Goal: Task Accomplishment & Management: Use online tool/utility

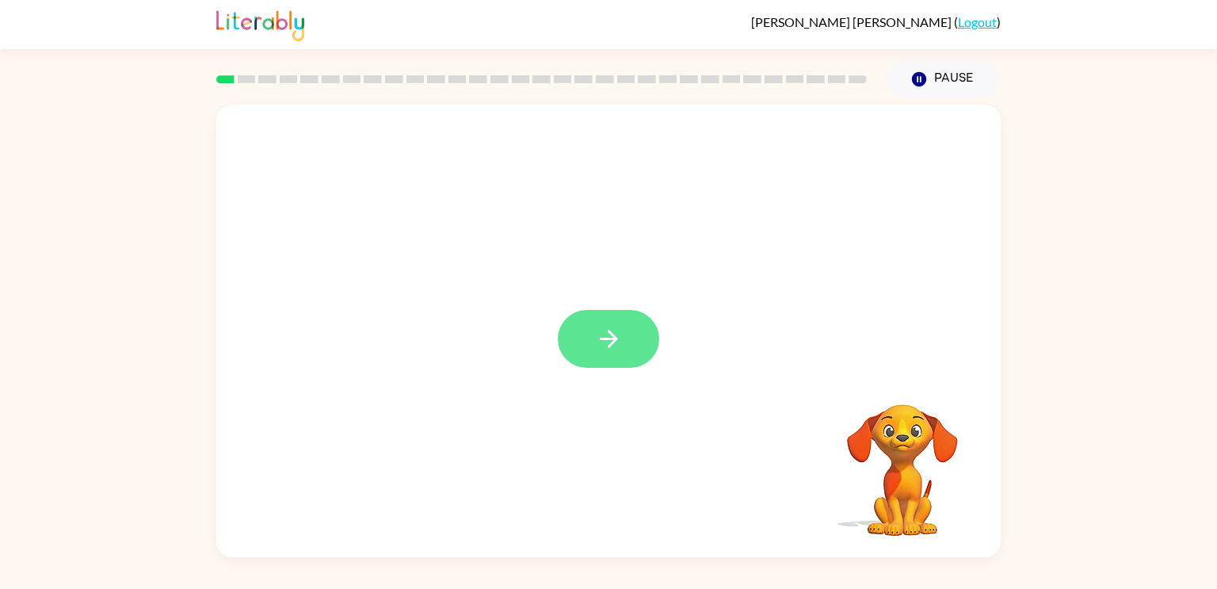
click at [618, 339] on icon "button" at bounding box center [609, 339] width 28 height 28
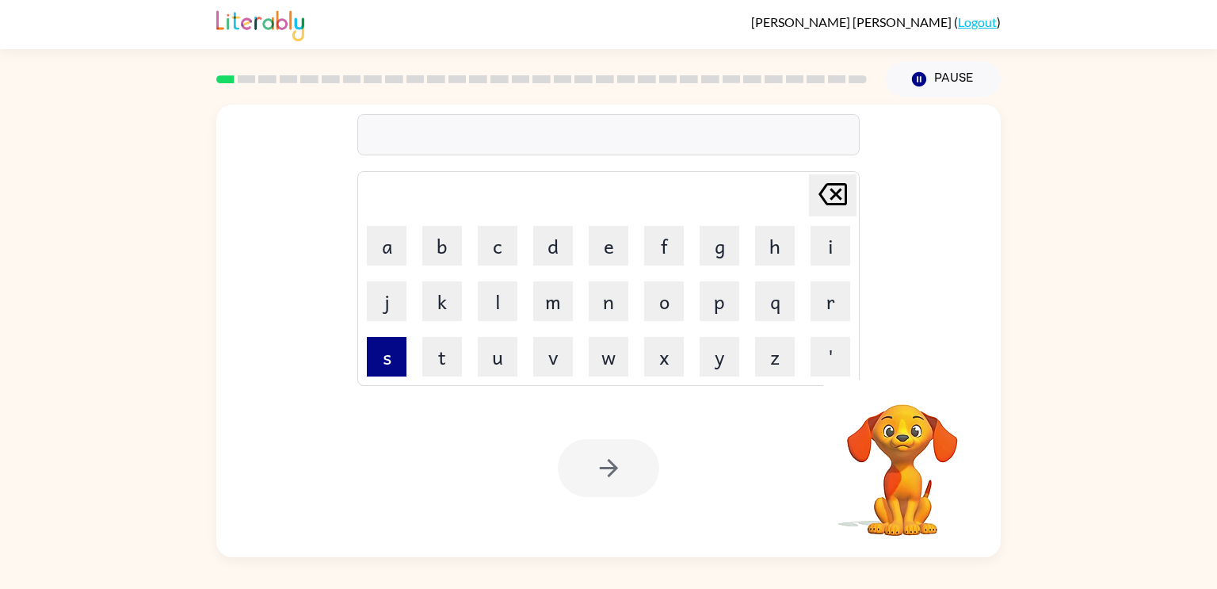
click at [386, 368] on button "s" at bounding box center [387, 357] width 40 height 40
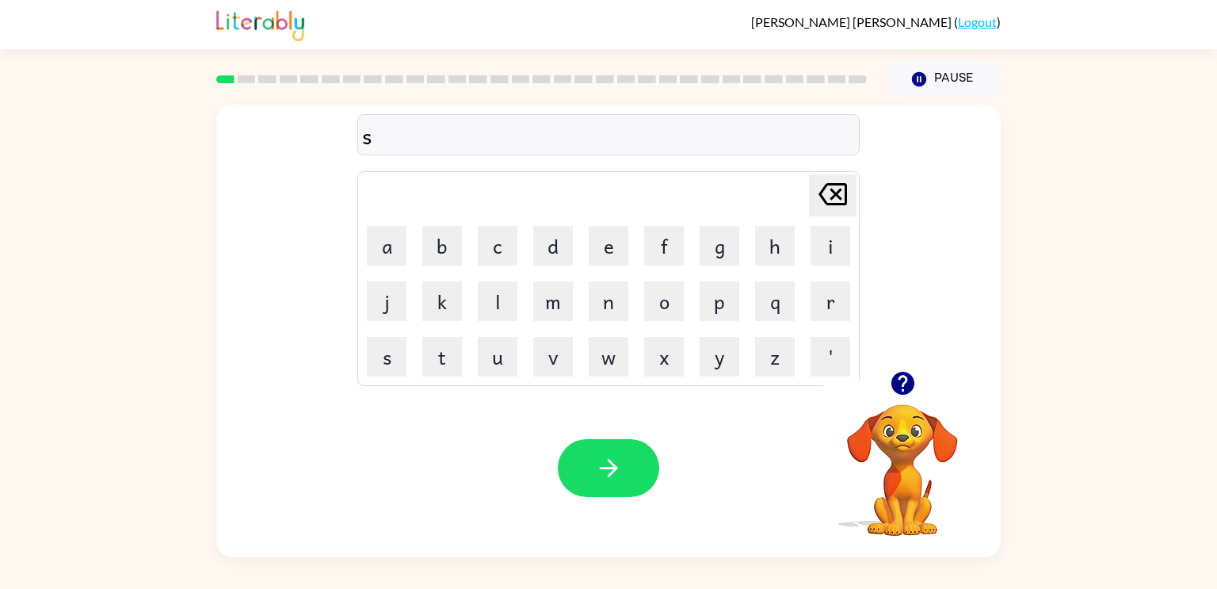
click at [415, 140] on div "s" at bounding box center [608, 135] width 493 height 33
click at [645, 467] on button "button" at bounding box center [608, 468] width 101 height 58
click at [614, 455] on icon "button" at bounding box center [609, 468] width 28 height 28
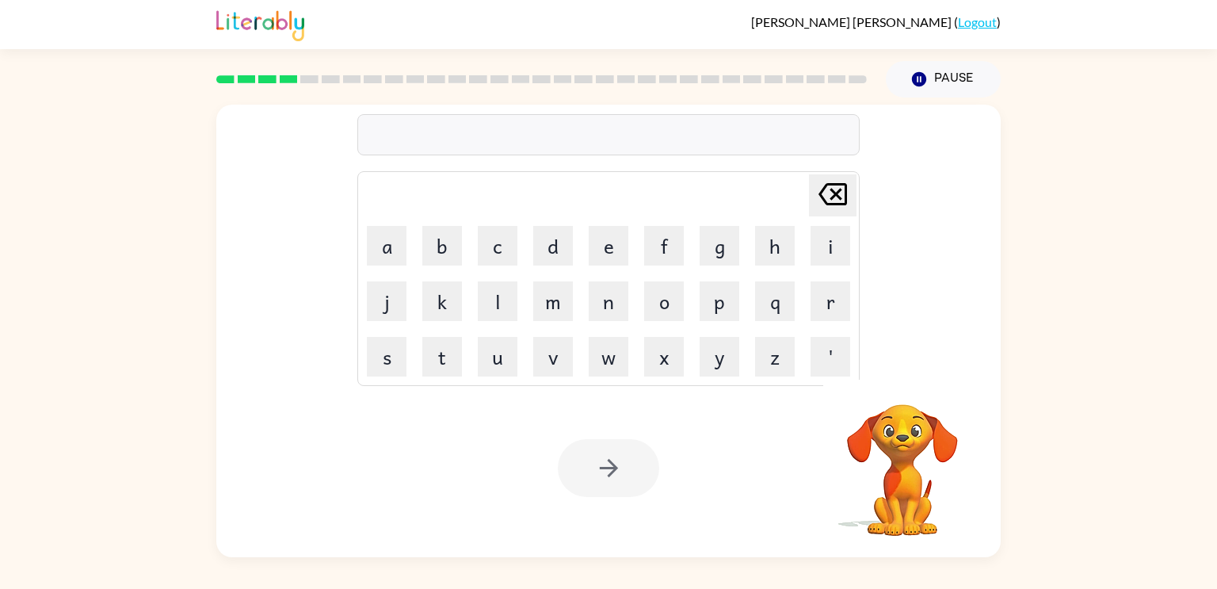
click at [471, 133] on div at bounding box center [608, 134] width 502 height 41
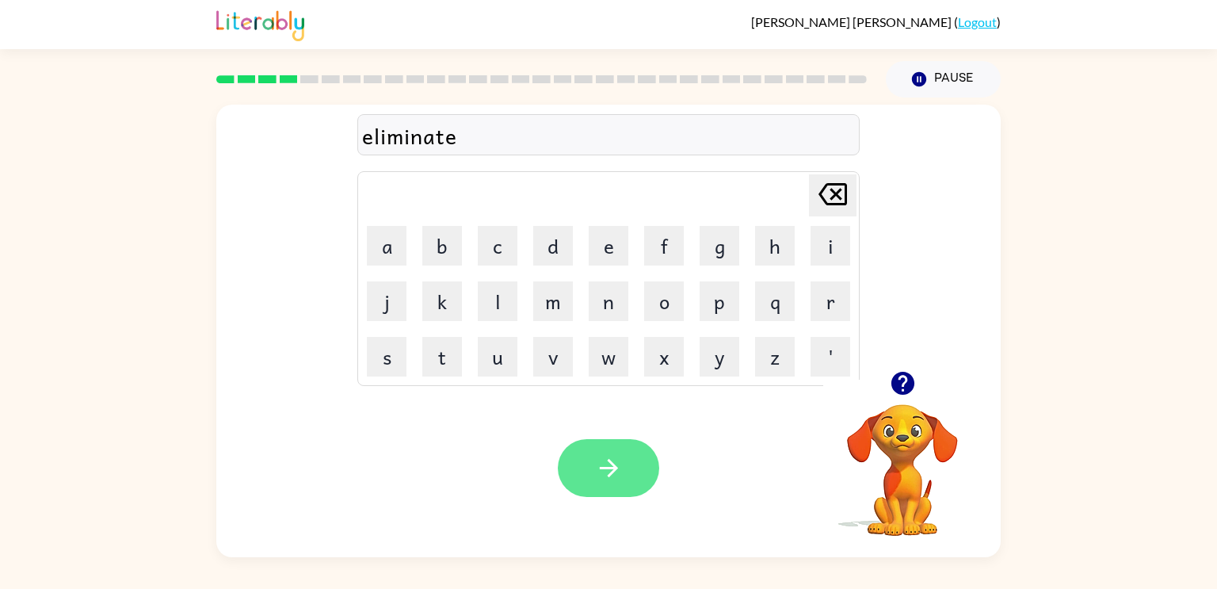
click at [611, 496] on button "button" at bounding box center [608, 468] width 101 height 58
click at [630, 460] on button "button" at bounding box center [608, 468] width 101 height 58
click at [605, 447] on button "button" at bounding box center [608, 468] width 101 height 58
click at [586, 447] on button "button" at bounding box center [608, 468] width 101 height 58
click at [607, 470] on icon "button" at bounding box center [609, 468] width 28 height 28
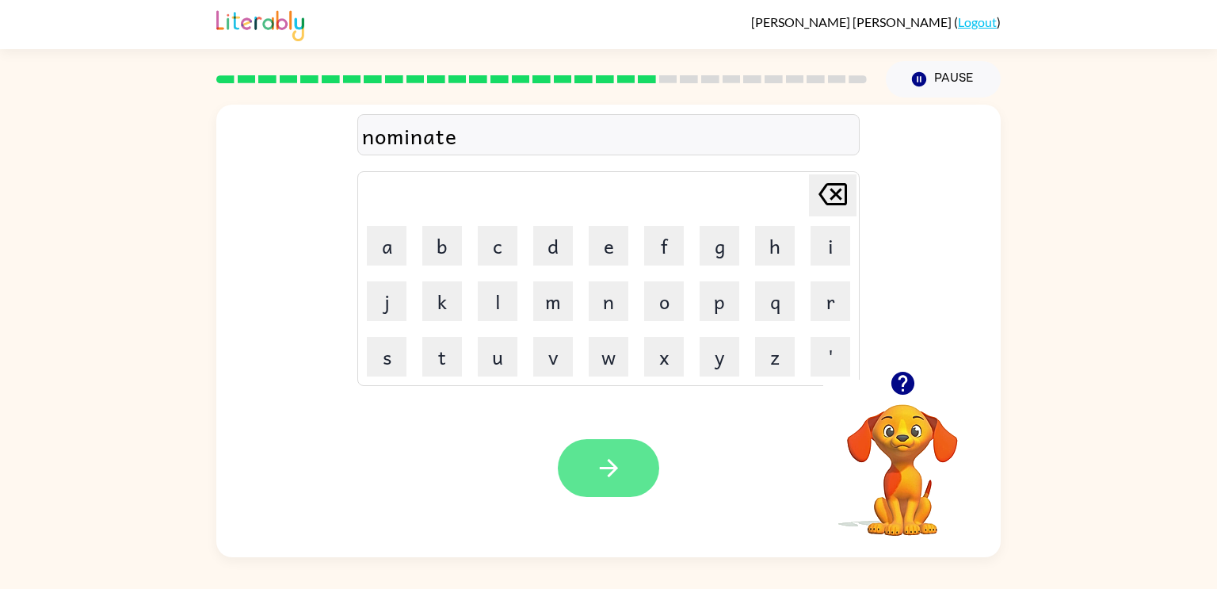
click at [632, 446] on button "button" at bounding box center [608, 468] width 101 height 58
click at [604, 480] on icon "button" at bounding box center [609, 468] width 28 height 28
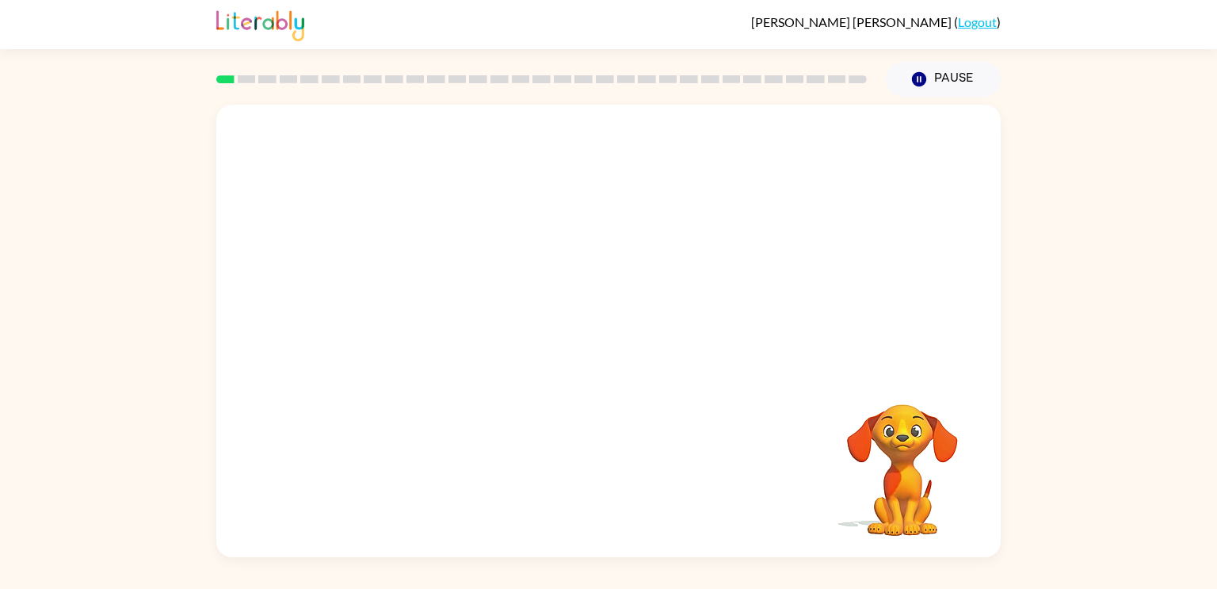
click at [429, 282] on video "Your browser must support playing .mp4 files to use Literably. Please try using…" at bounding box center [608, 238] width 785 height 266
click at [470, 303] on video "Your browser must support playing .mp4 files to use Literably. Please try using…" at bounding box center [608, 238] width 785 height 266
click at [602, 338] on icon "button" at bounding box center [608, 339] width 18 height 18
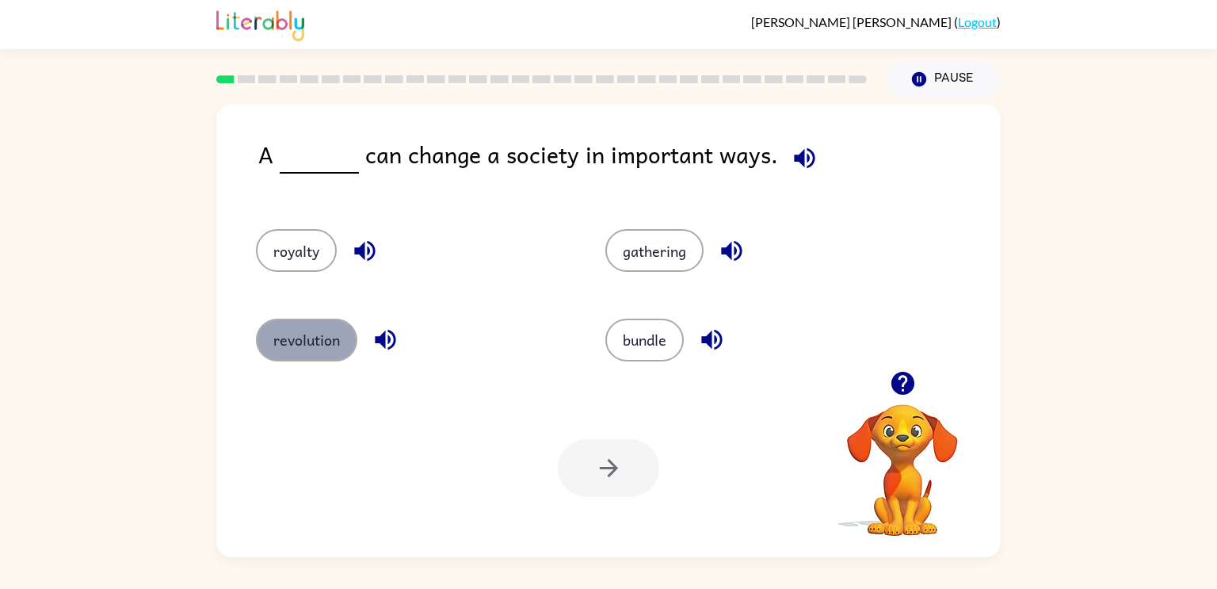
click at [333, 350] on button "revolution" at bounding box center [306, 340] width 101 height 43
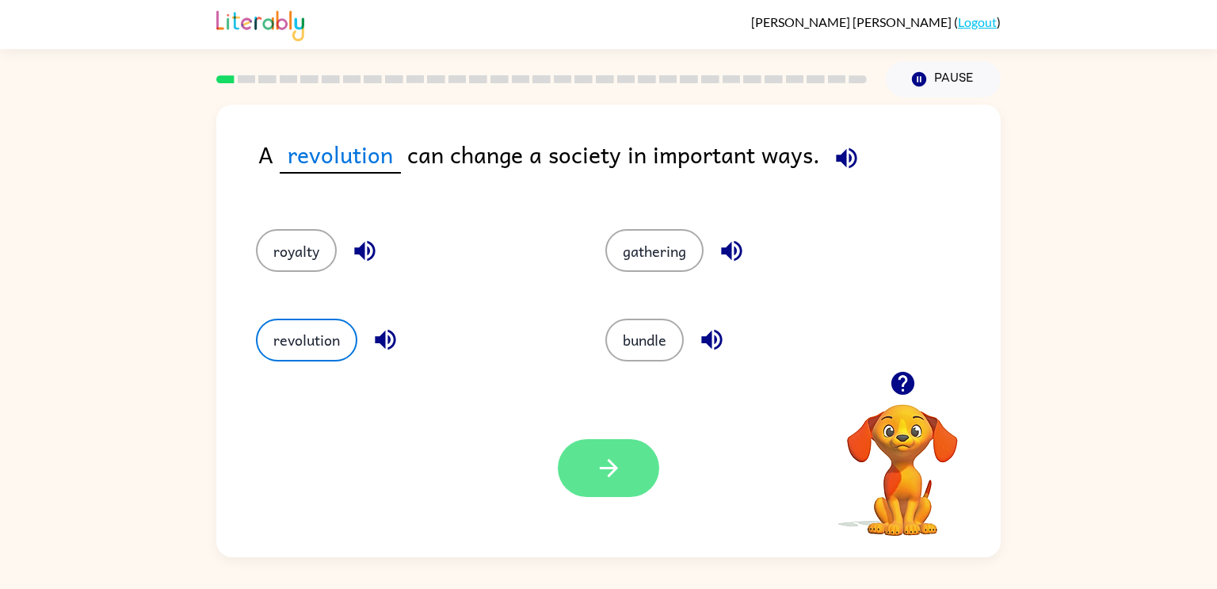
click at [587, 472] on button "button" at bounding box center [608, 468] width 101 height 58
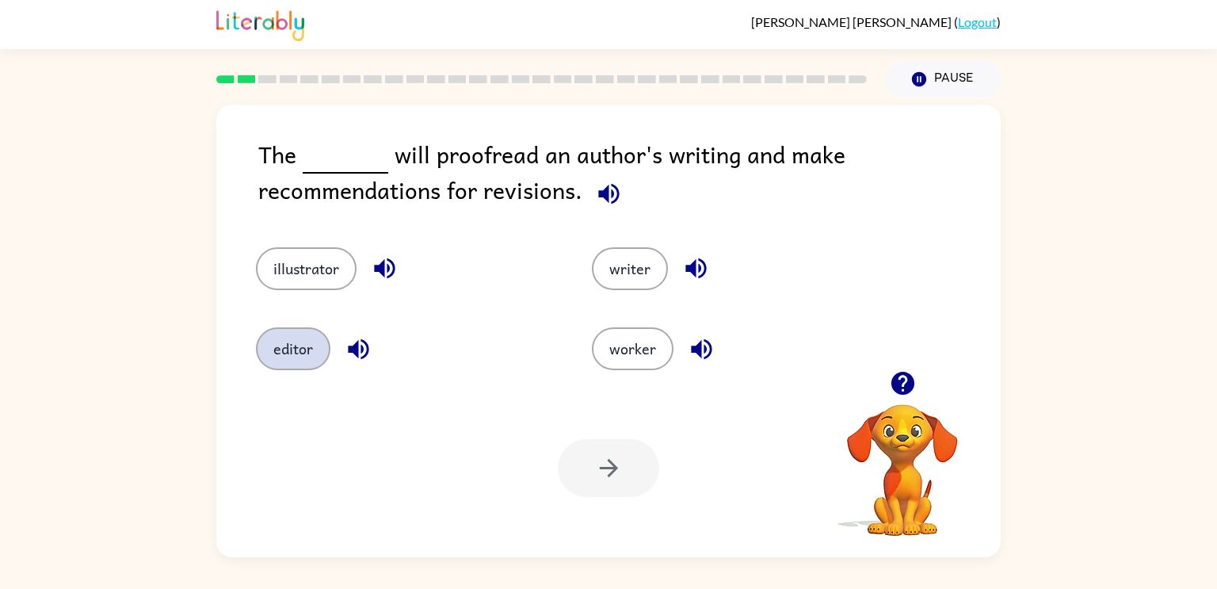
click at [307, 345] on button "editor" at bounding box center [293, 348] width 74 height 43
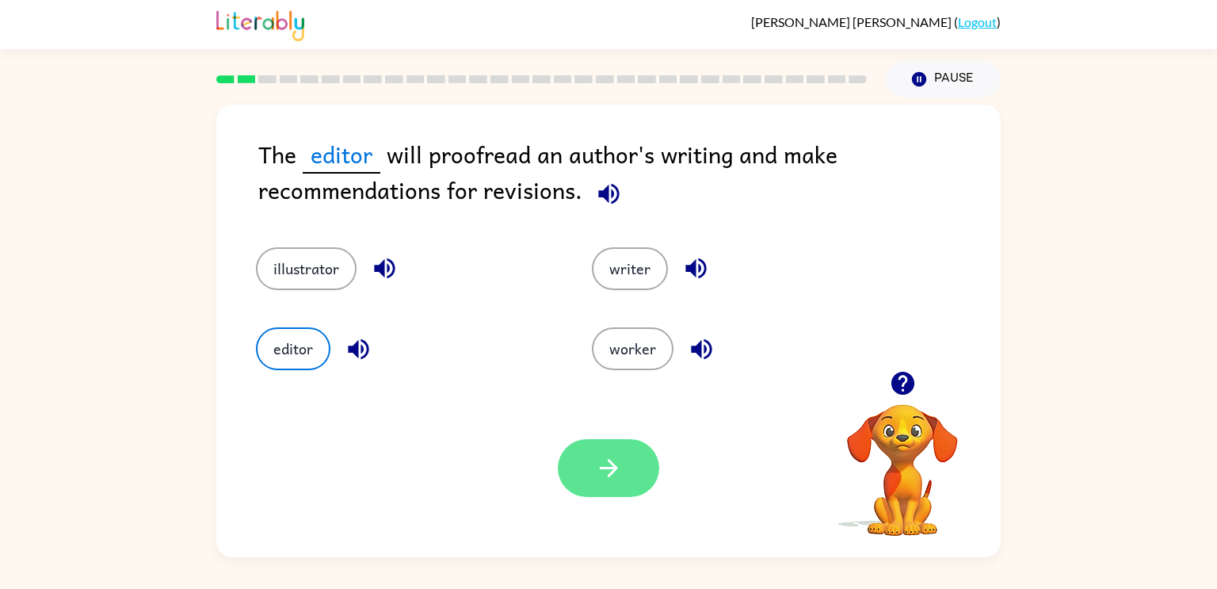
click at [611, 481] on icon "button" at bounding box center [609, 468] width 28 height 28
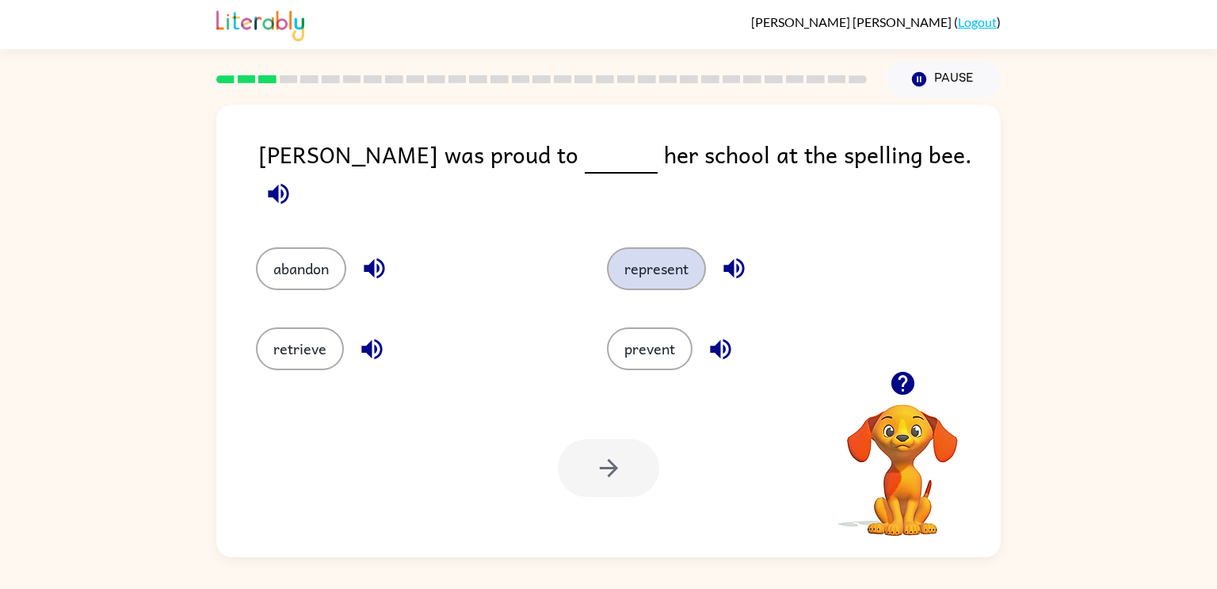
click at [651, 259] on button "represent" at bounding box center [656, 268] width 99 height 43
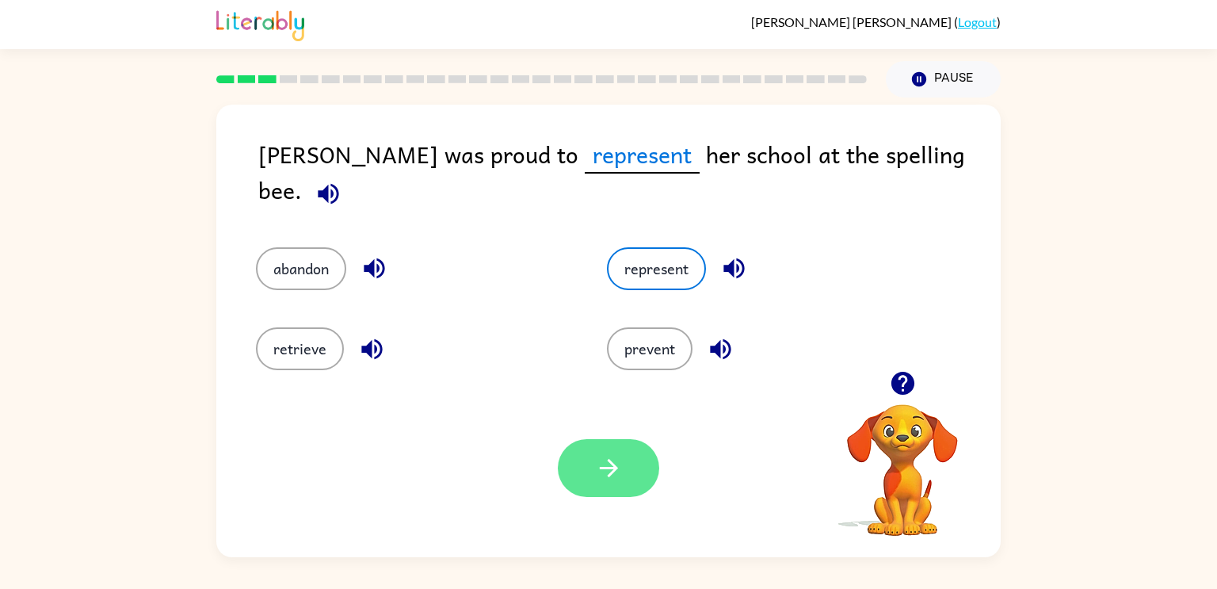
click at [602, 457] on icon "button" at bounding box center [609, 468] width 28 height 28
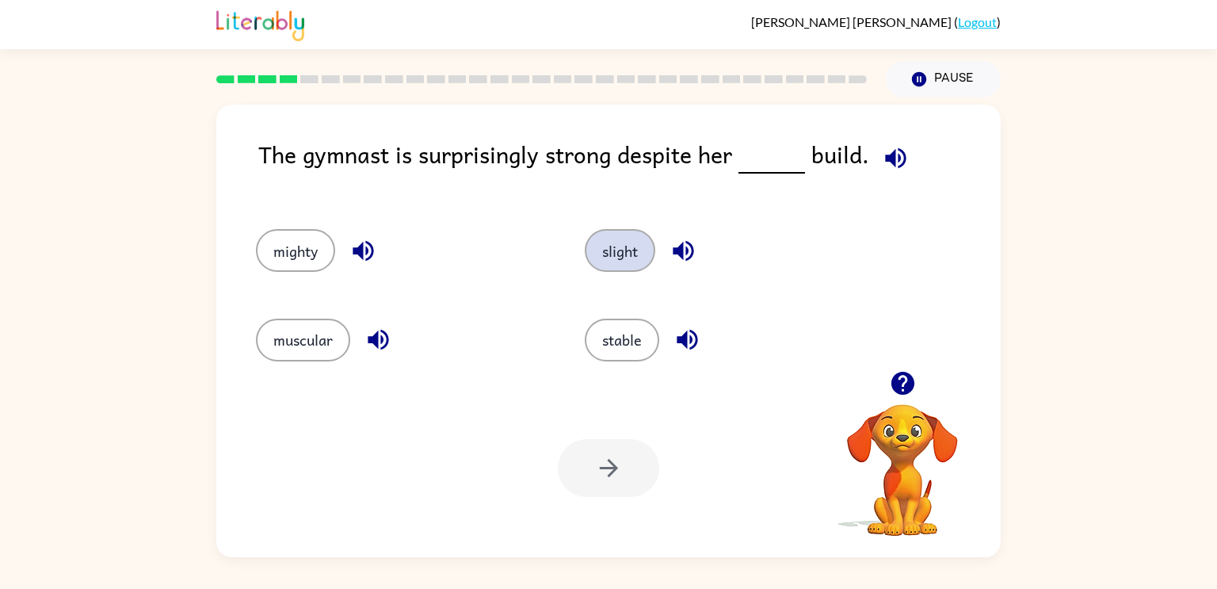
click at [620, 266] on button "slight" at bounding box center [620, 250] width 71 height 43
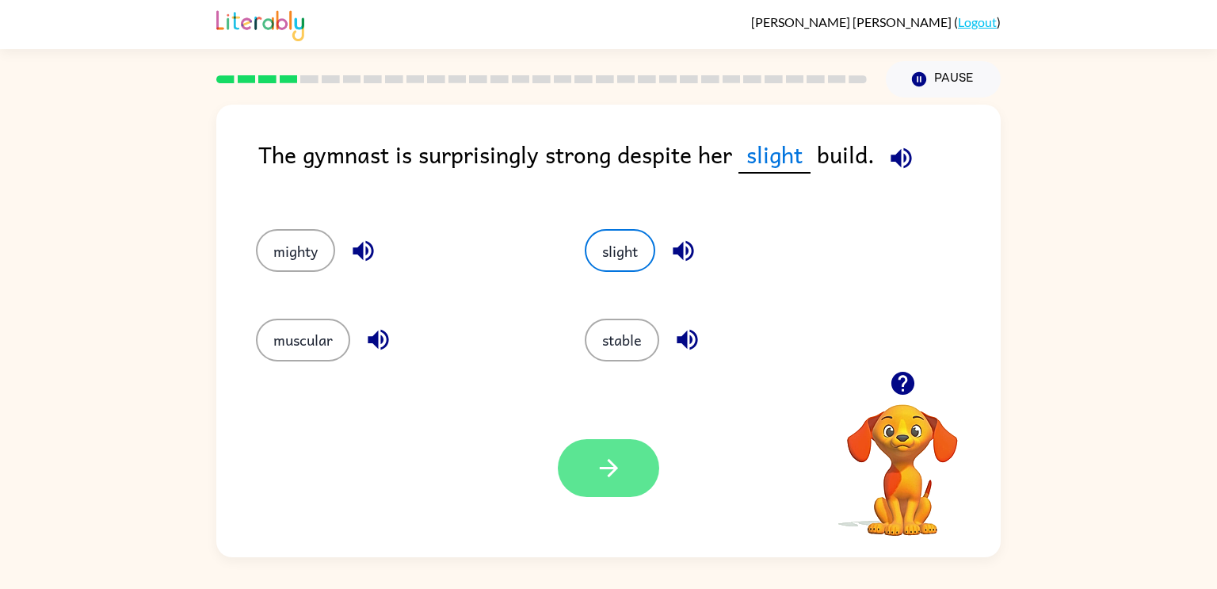
click at [619, 460] on icon "button" at bounding box center [609, 468] width 28 height 28
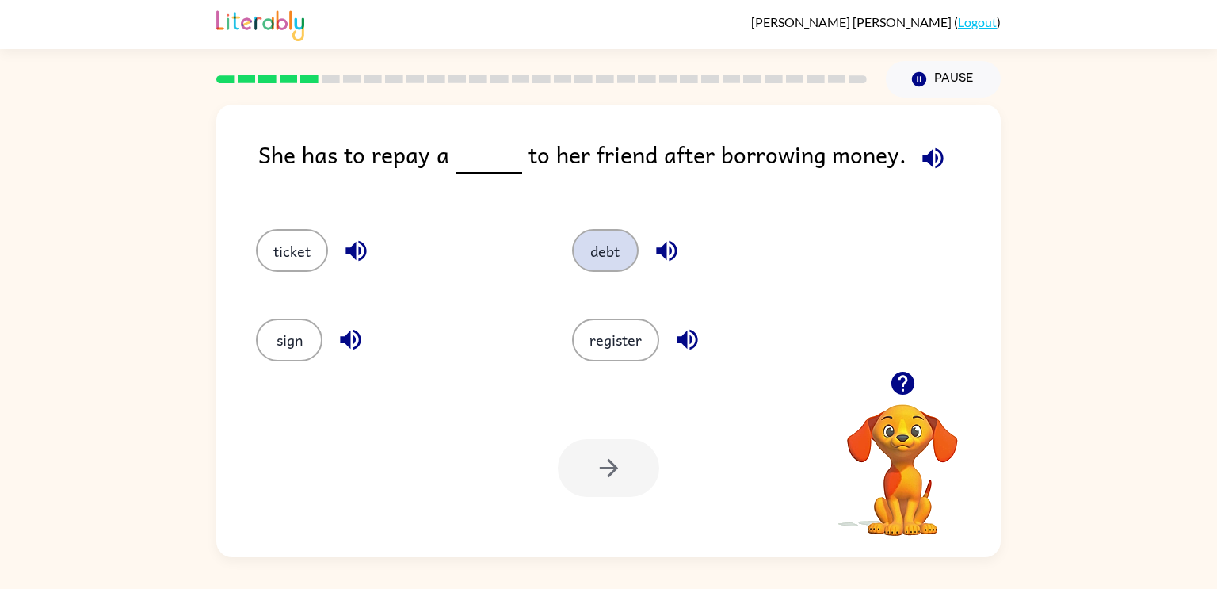
click at [618, 256] on button "debt" at bounding box center [605, 250] width 67 height 43
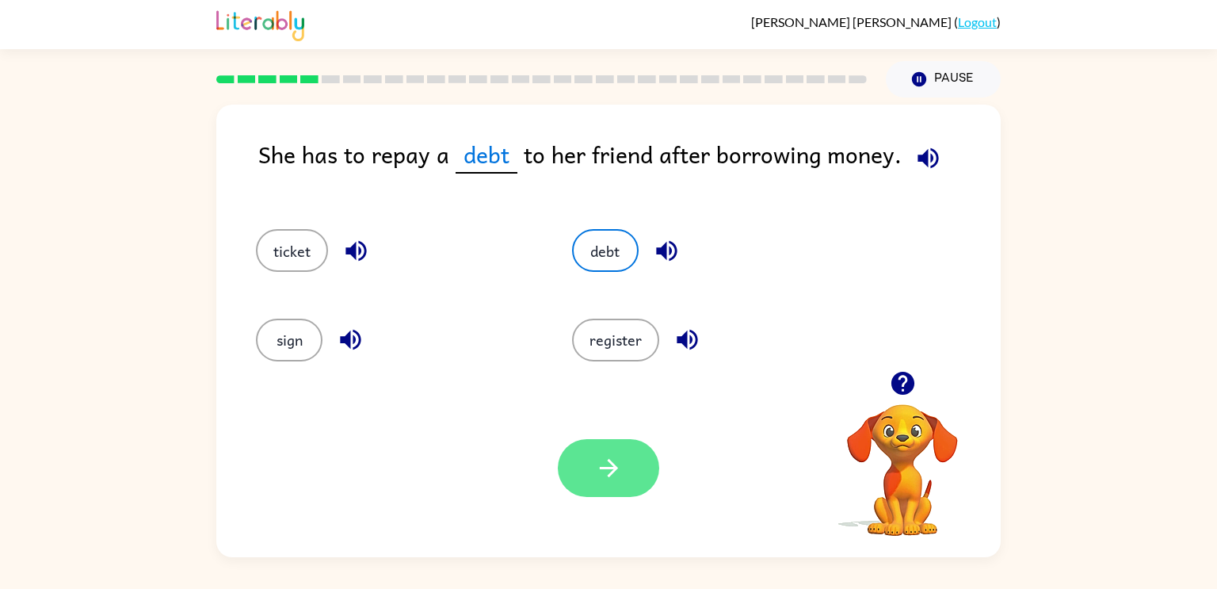
click at [628, 464] on button "button" at bounding box center [608, 468] width 101 height 58
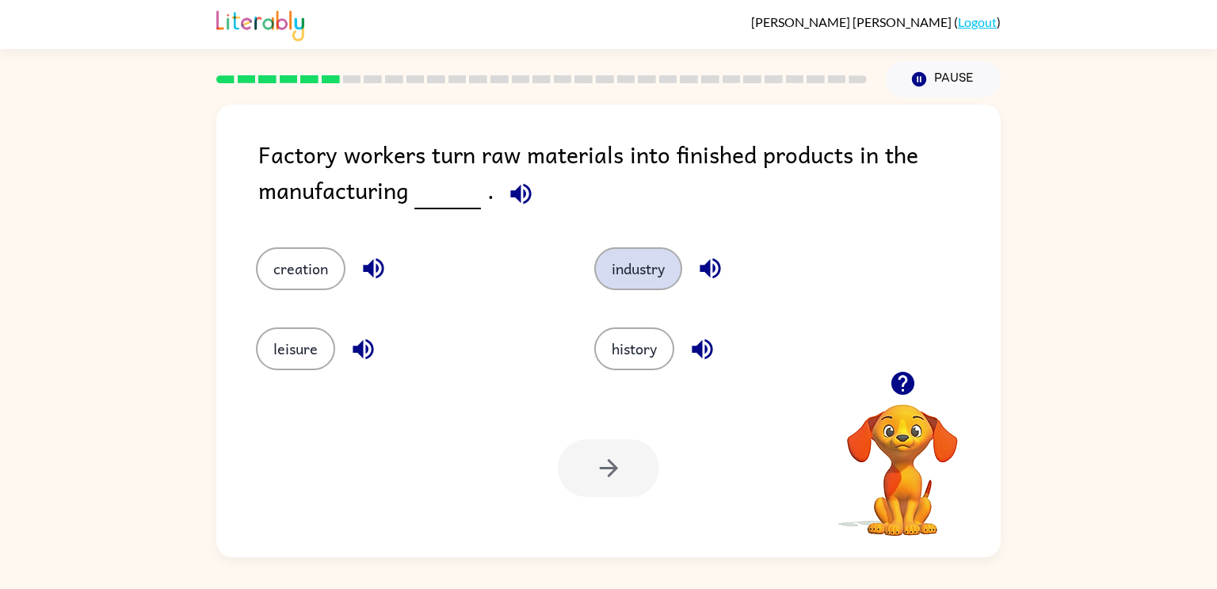
click at [649, 269] on button "industry" at bounding box center [638, 268] width 88 height 43
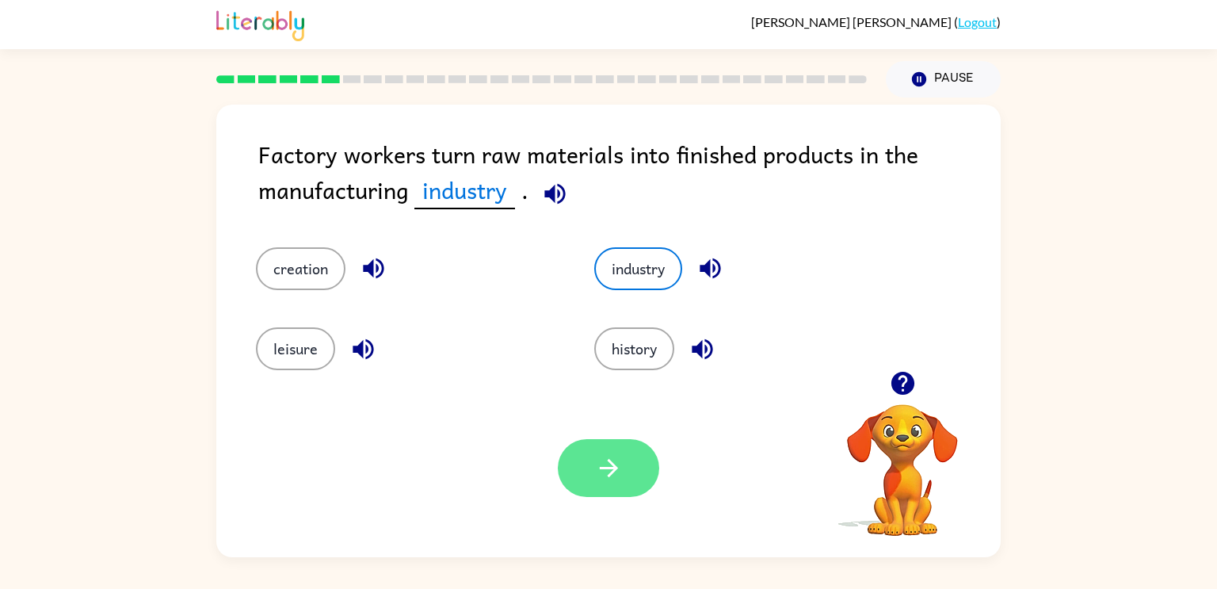
click at [598, 456] on icon "button" at bounding box center [609, 468] width 28 height 28
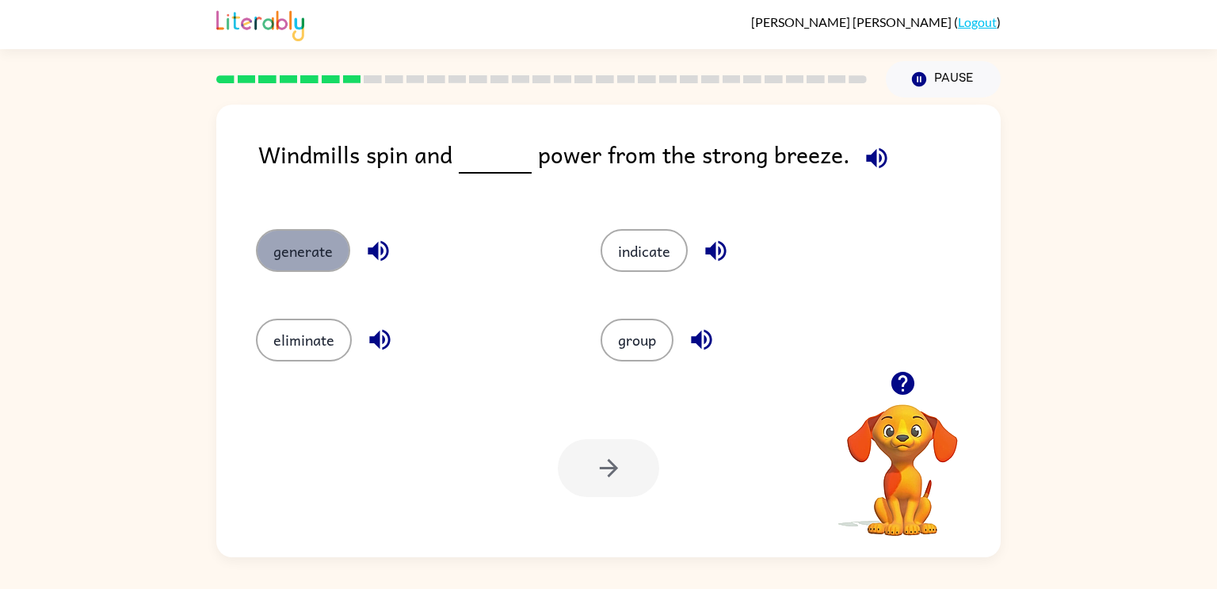
click at [295, 257] on button "generate" at bounding box center [303, 250] width 94 height 43
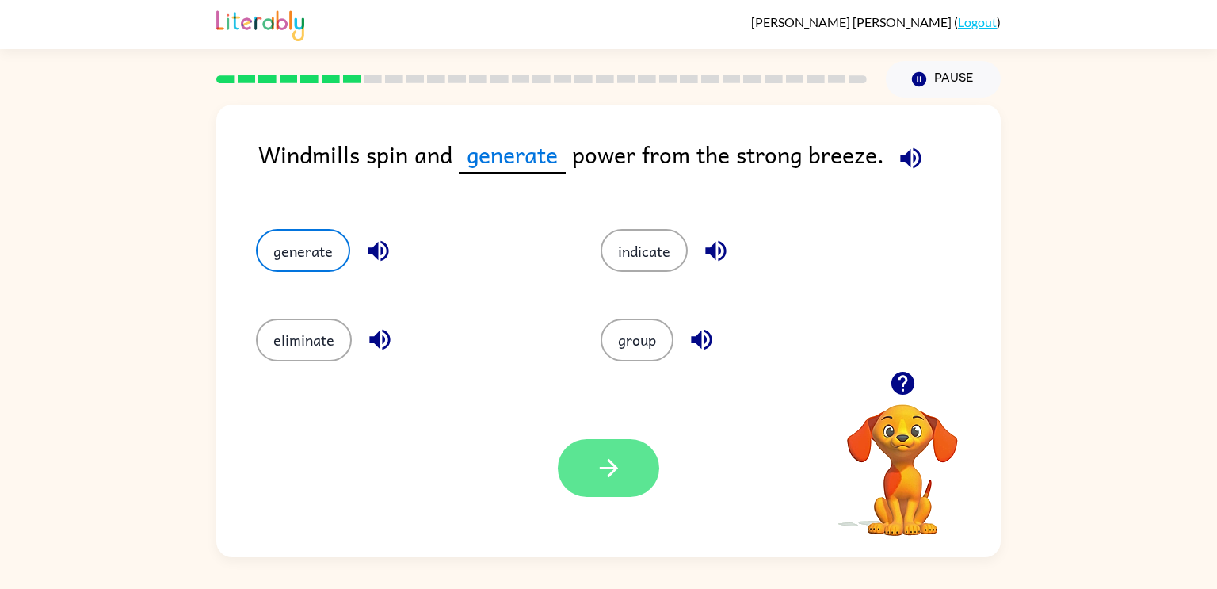
click at [621, 471] on icon "button" at bounding box center [609, 468] width 28 height 28
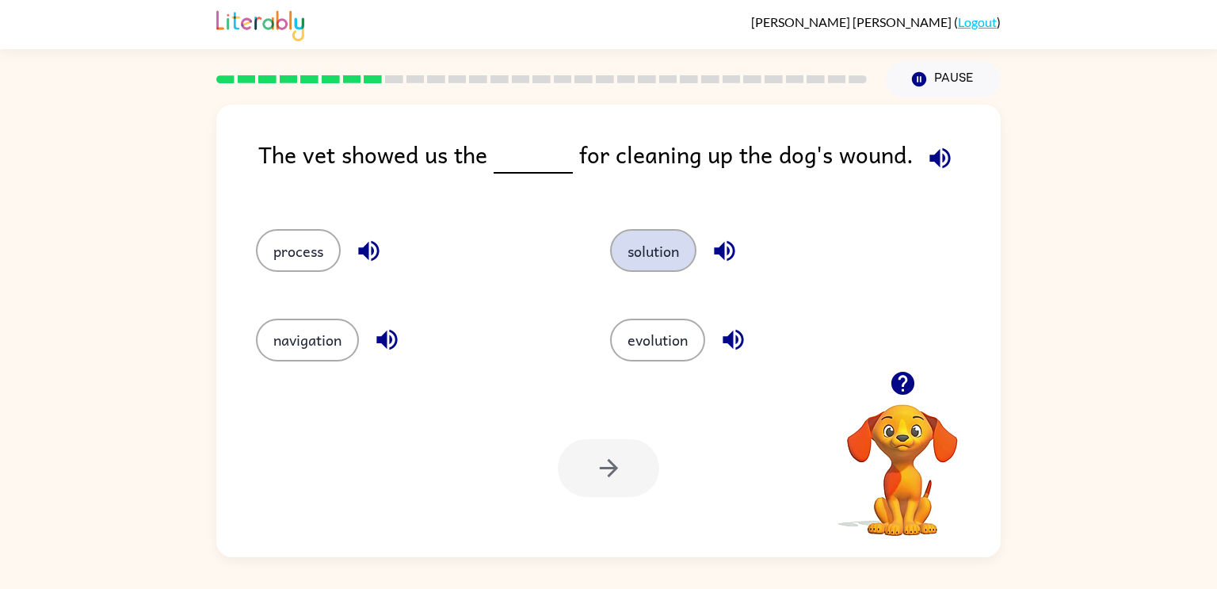
click at [676, 248] on button "solution" at bounding box center [653, 250] width 86 height 43
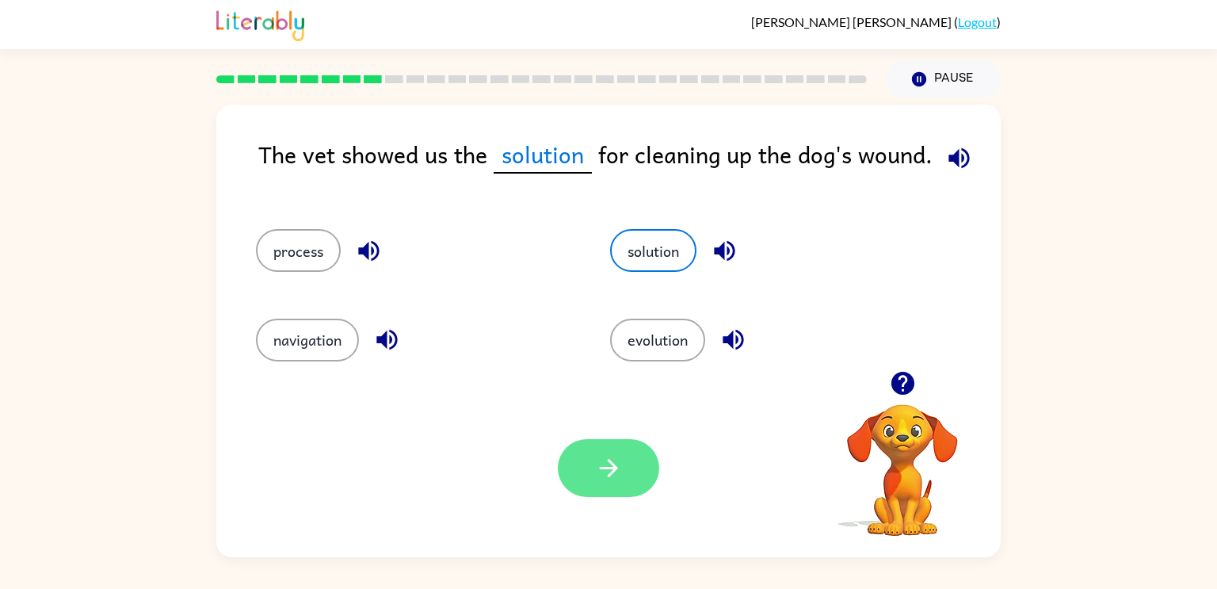
click at [623, 460] on button "button" at bounding box center [608, 468] width 101 height 58
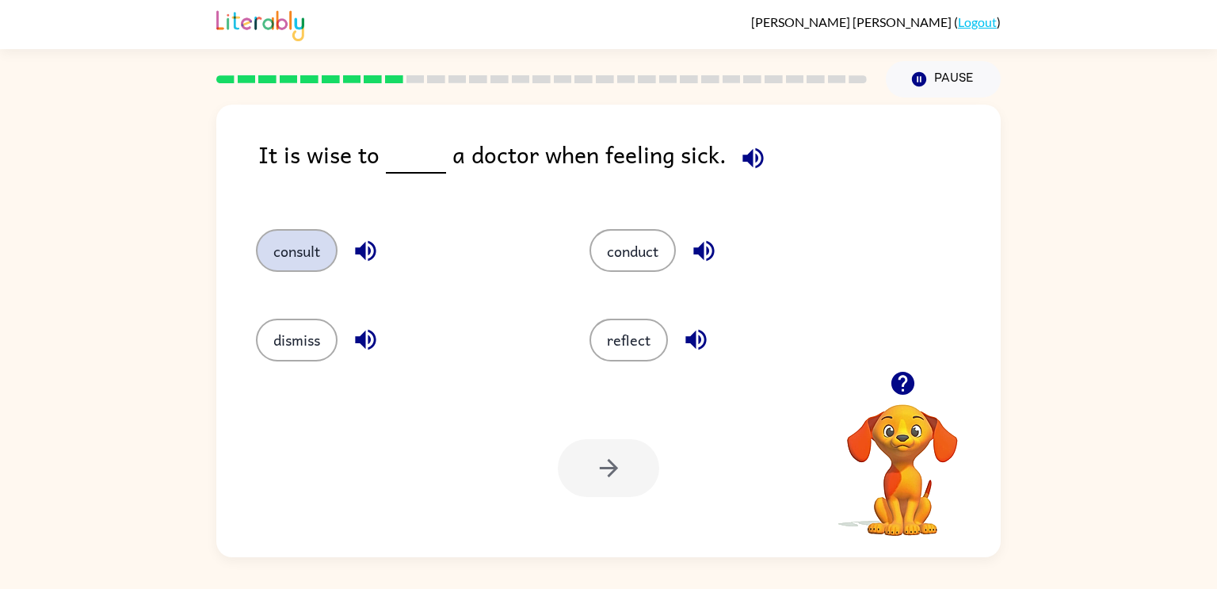
click at [293, 255] on button "consult" at bounding box center [297, 250] width 82 height 43
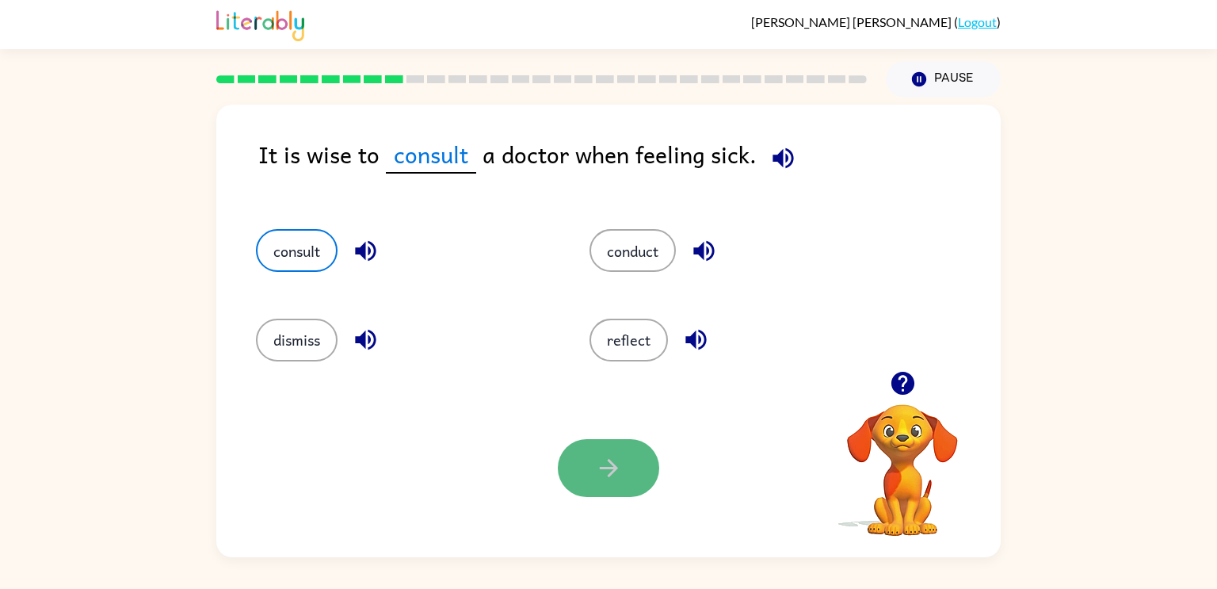
click at [617, 485] on button "button" at bounding box center [608, 468] width 101 height 58
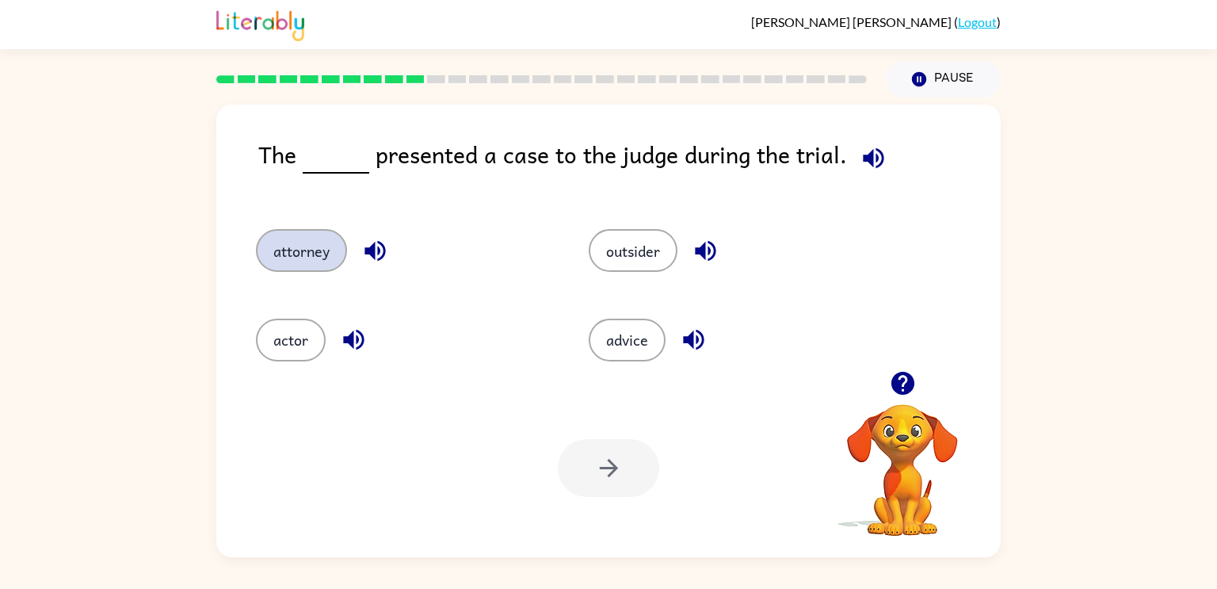
click at [309, 250] on button "attorney" at bounding box center [301, 250] width 91 height 43
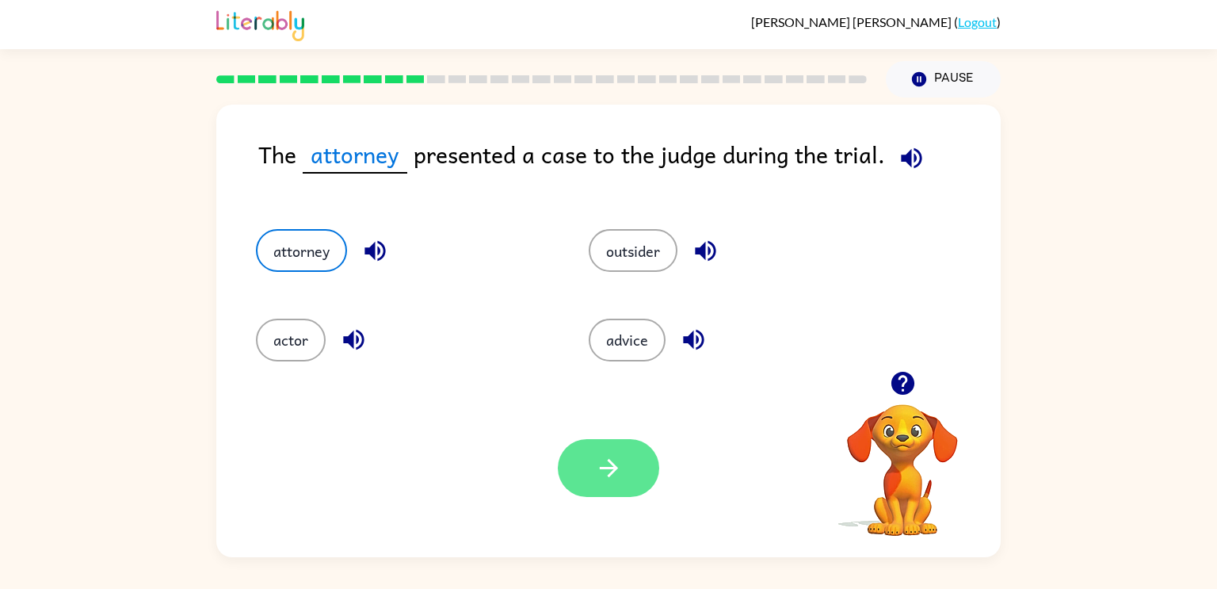
click at [603, 475] on icon "button" at bounding box center [609, 468] width 28 height 28
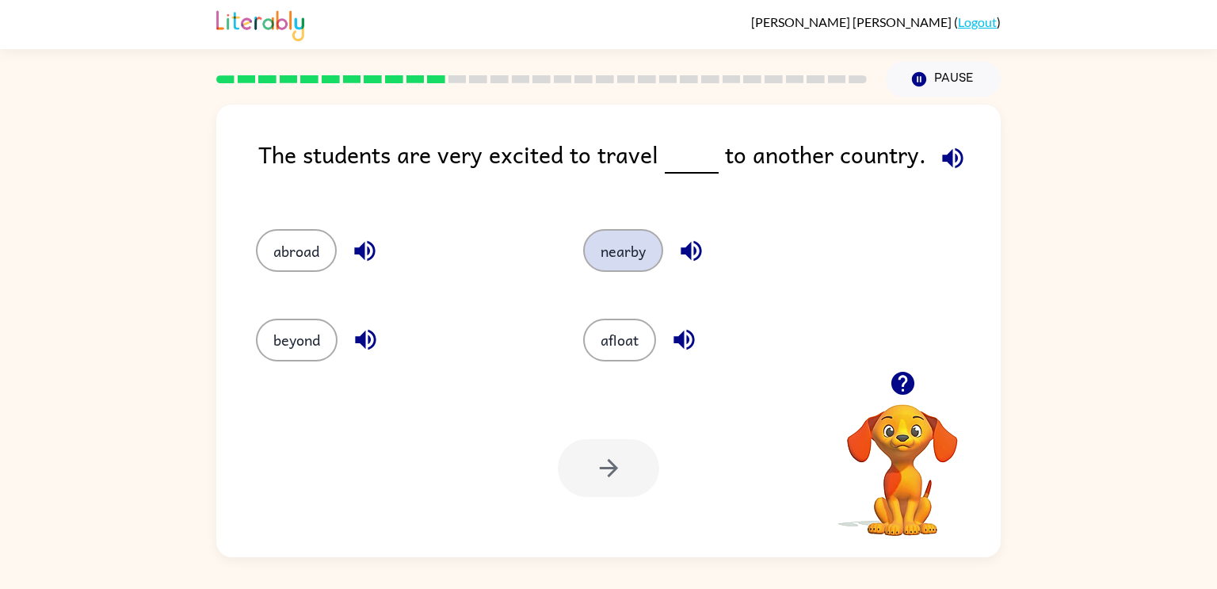
click at [622, 253] on button "nearby" at bounding box center [623, 250] width 80 height 43
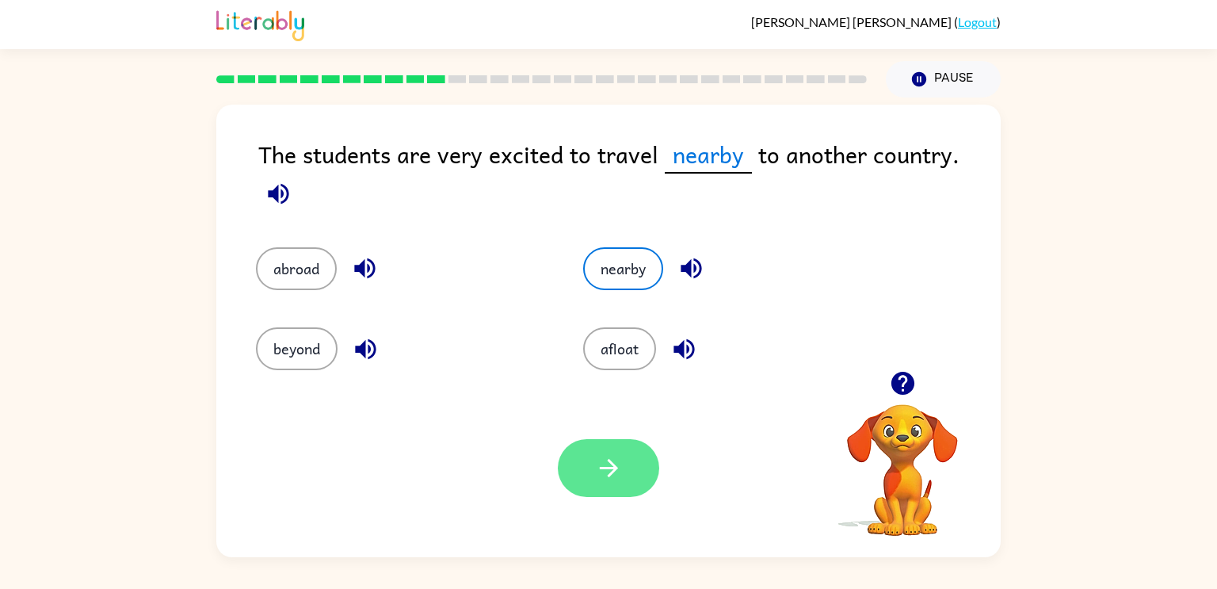
click at [636, 465] on button "button" at bounding box center [608, 468] width 101 height 58
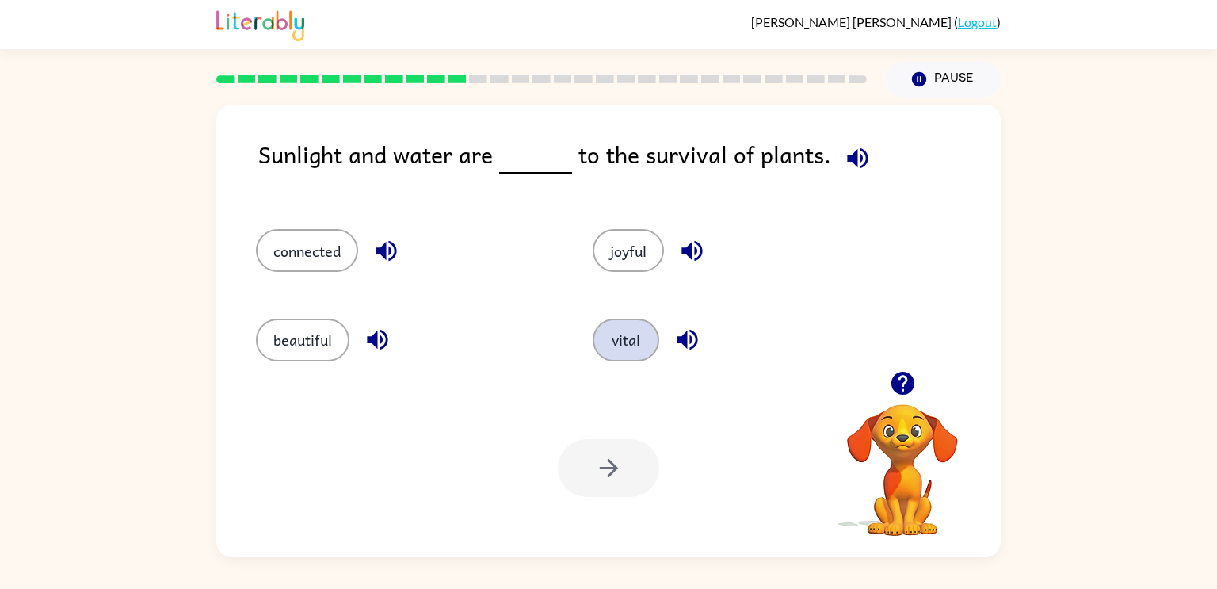
click at [625, 343] on button "vital" at bounding box center [626, 340] width 67 height 43
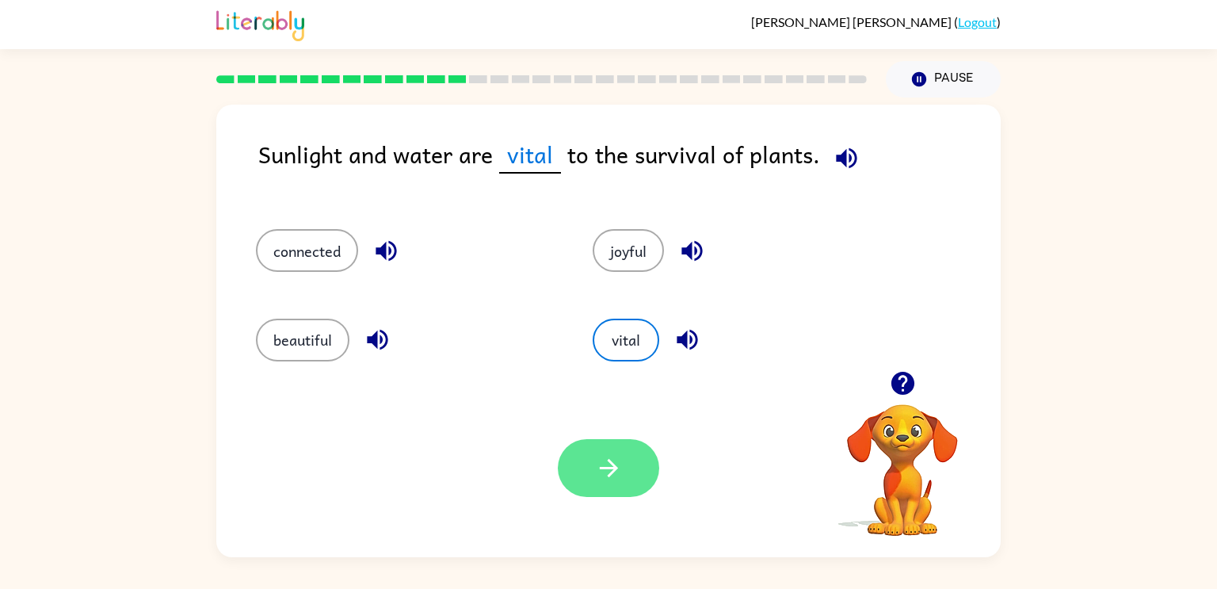
click at [604, 443] on button "button" at bounding box center [608, 468] width 101 height 58
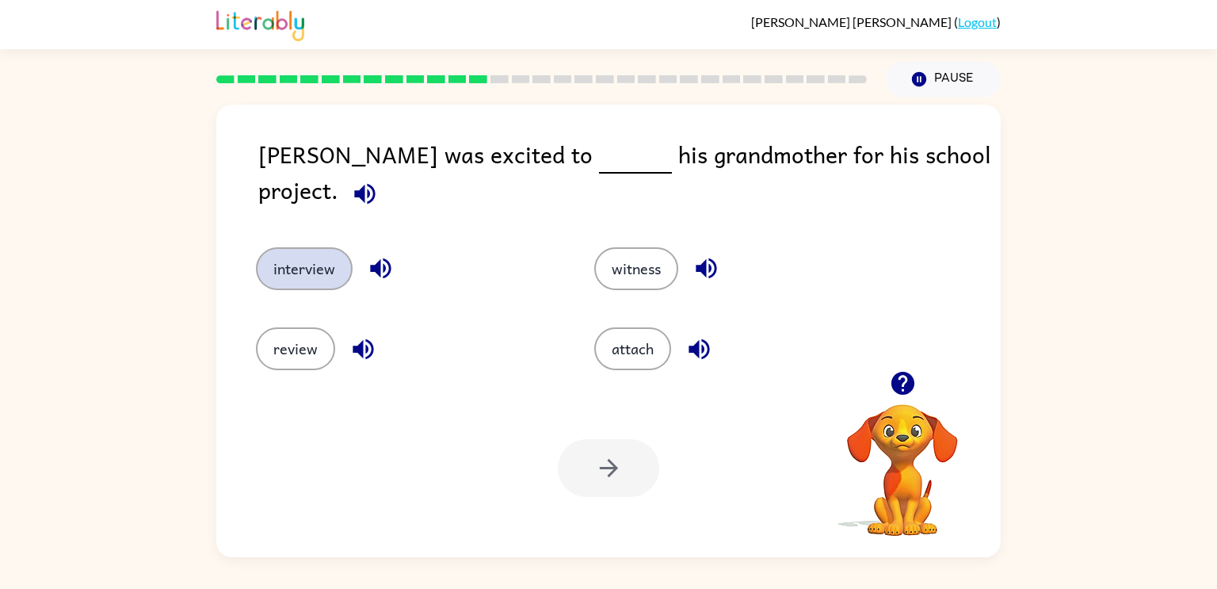
click at [292, 247] on button "interview" at bounding box center [304, 268] width 97 height 43
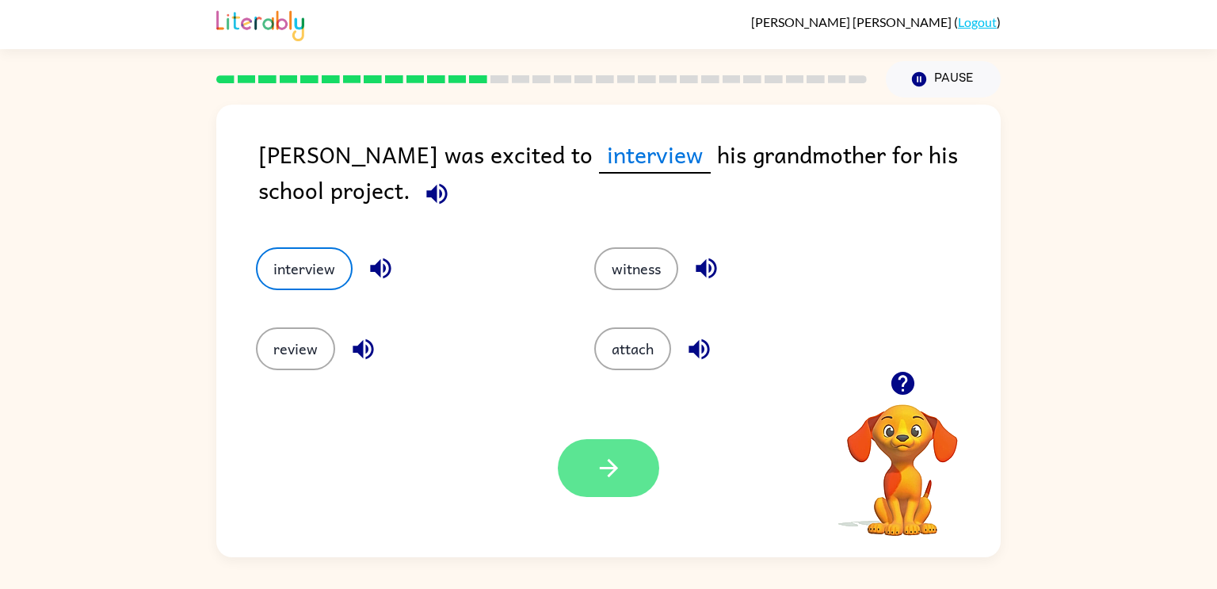
click at [607, 452] on button "button" at bounding box center [608, 468] width 101 height 58
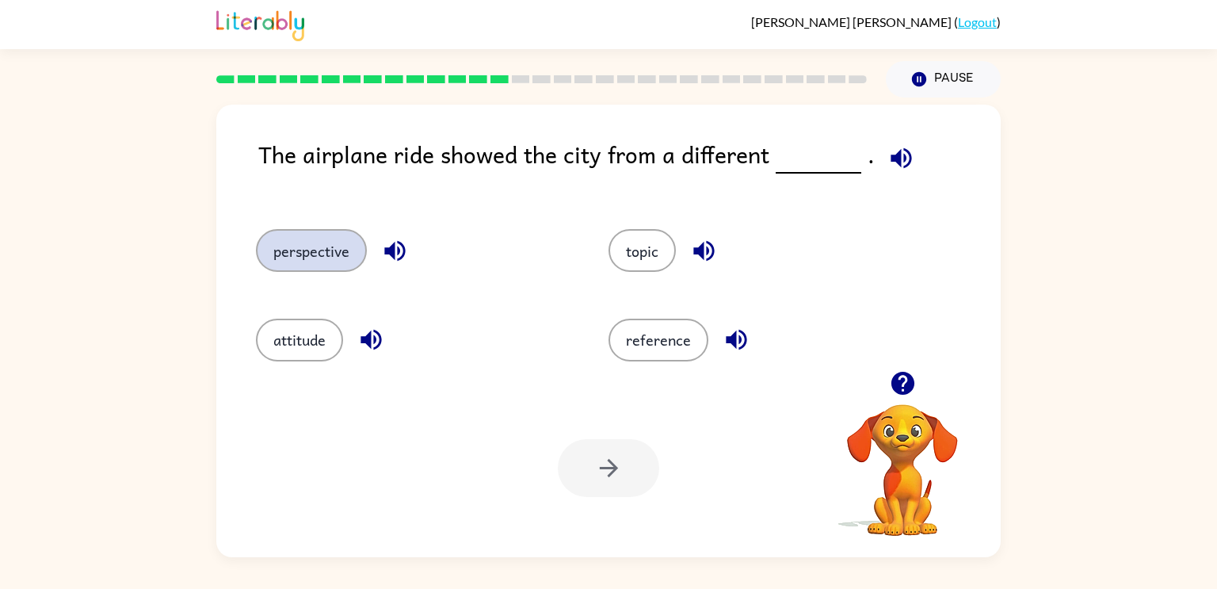
click at [320, 258] on button "perspective" at bounding box center [311, 250] width 111 height 43
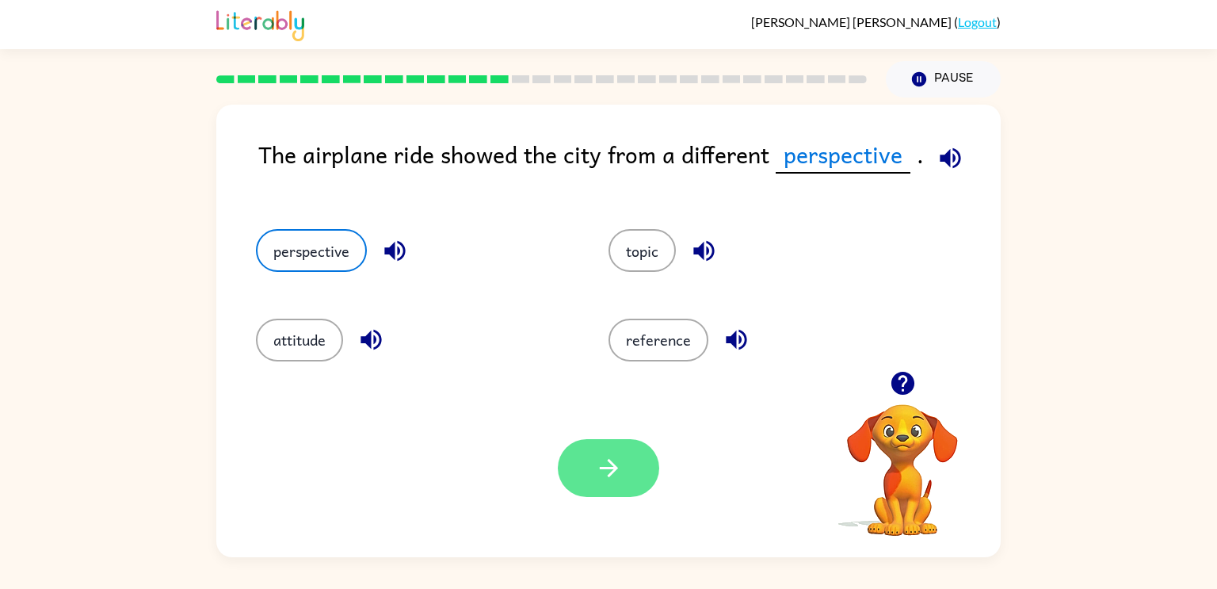
click at [584, 478] on button "button" at bounding box center [608, 468] width 101 height 58
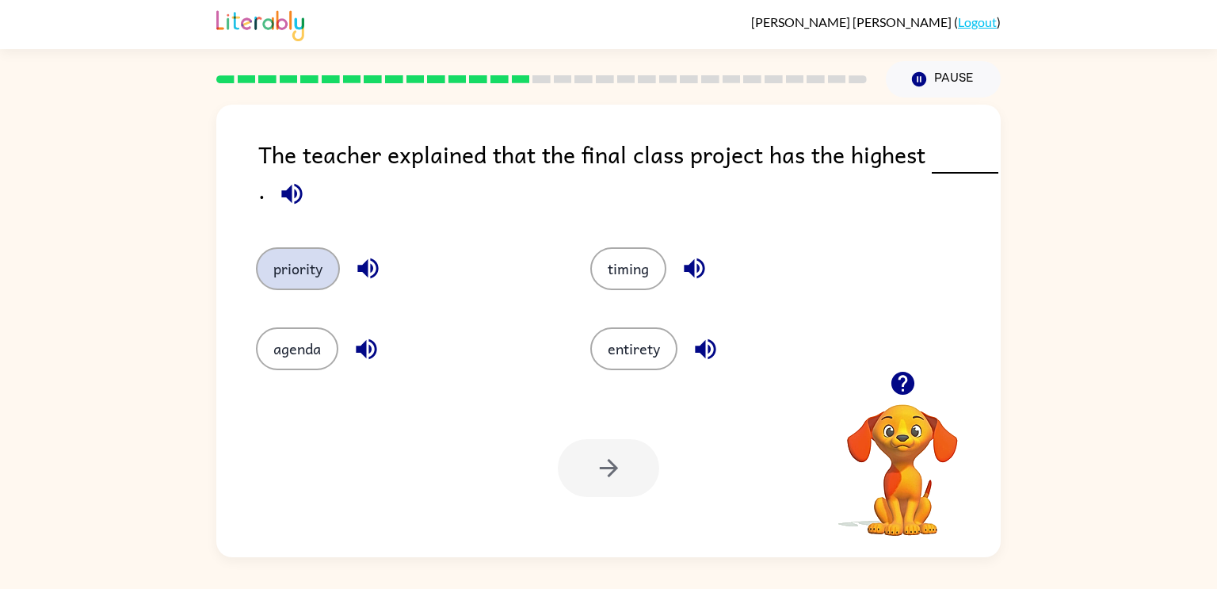
click at [305, 265] on button "priority" at bounding box center [298, 268] width 84 height 43
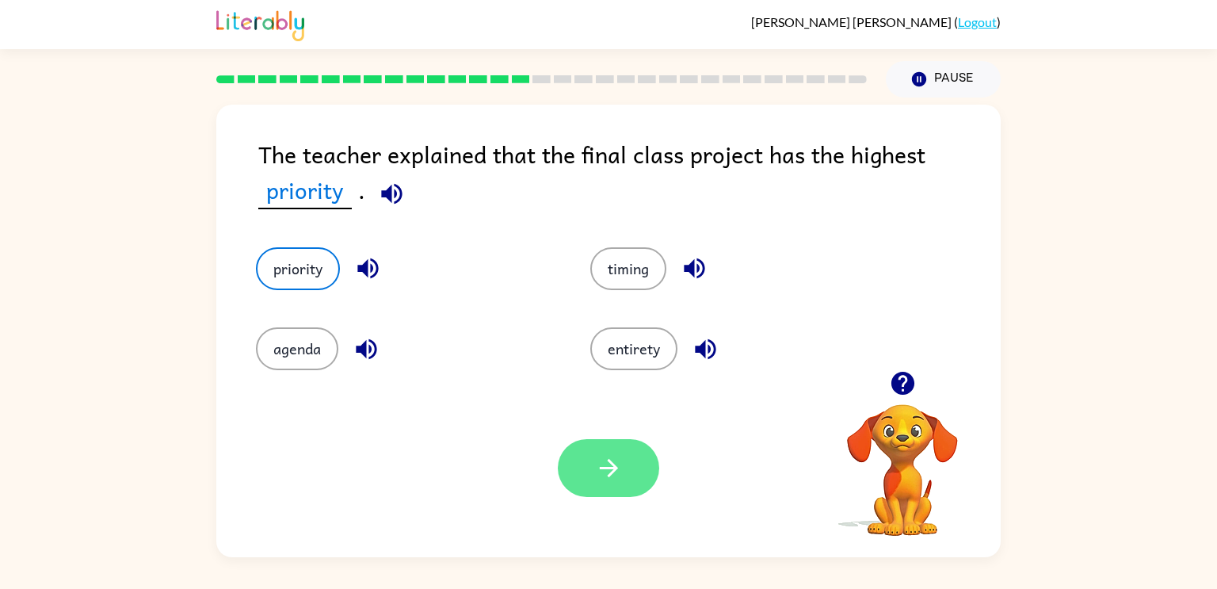
click at [605, 459] on icon "button" at bounding box center [609, 468] width 28 height 28
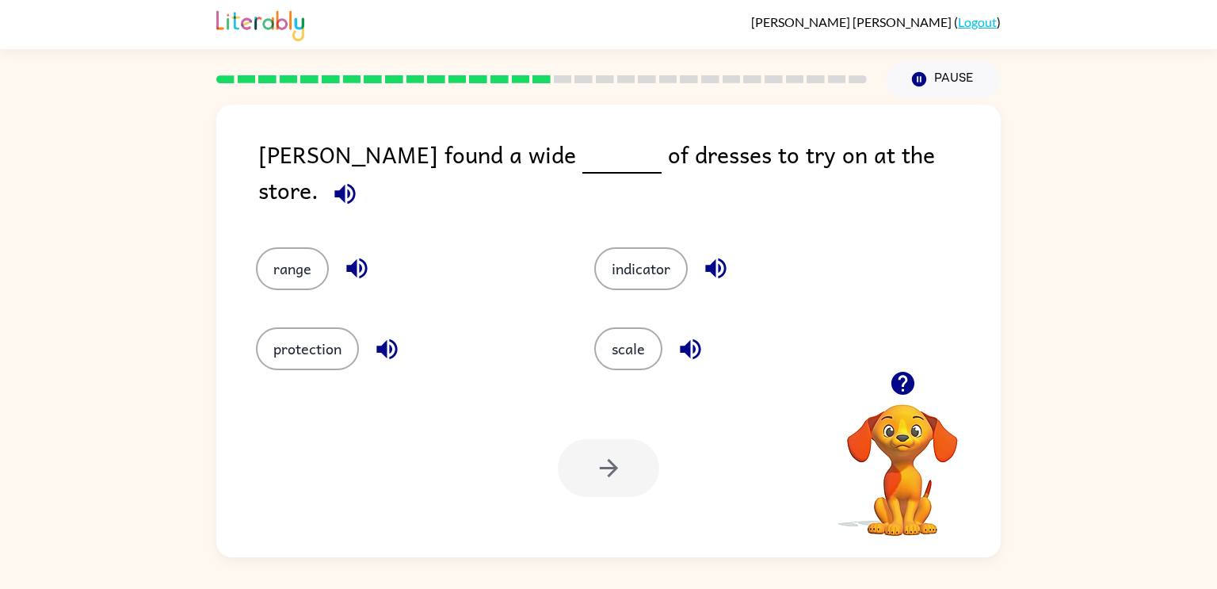
click at [605, 459] on div at bounding box center [608, 468] width 101 height 58
click at [604, 346] on button "scale" at bounding box center [628, 348] width 68 height 43
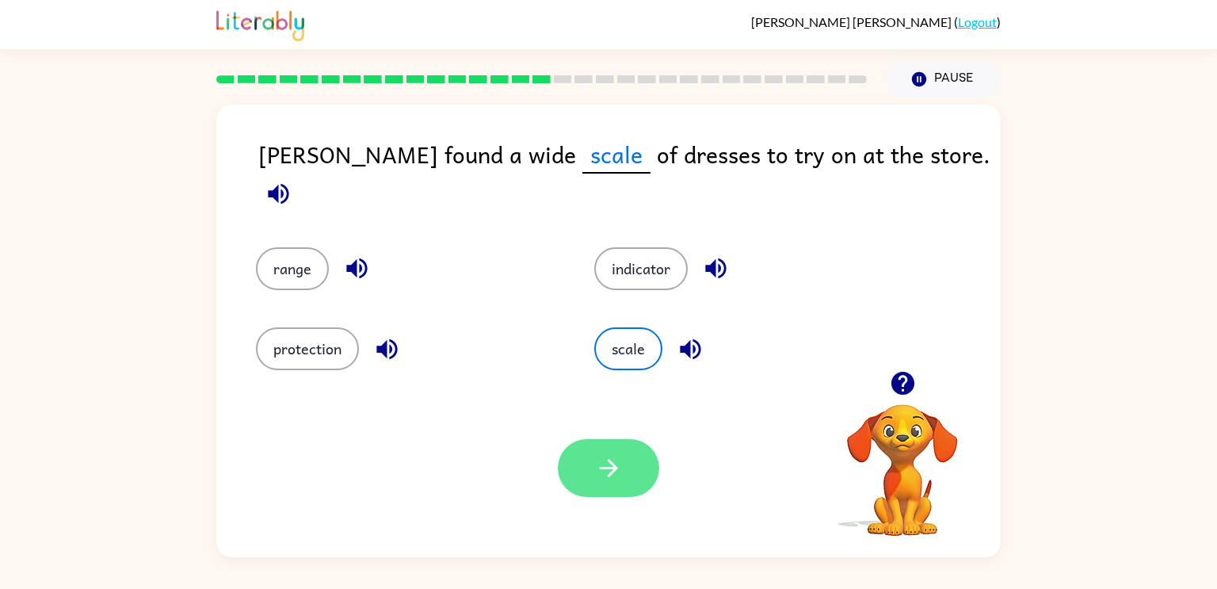
click at [615, 464] on icon "button" at bounding box center [609, 468] width 28 height 28
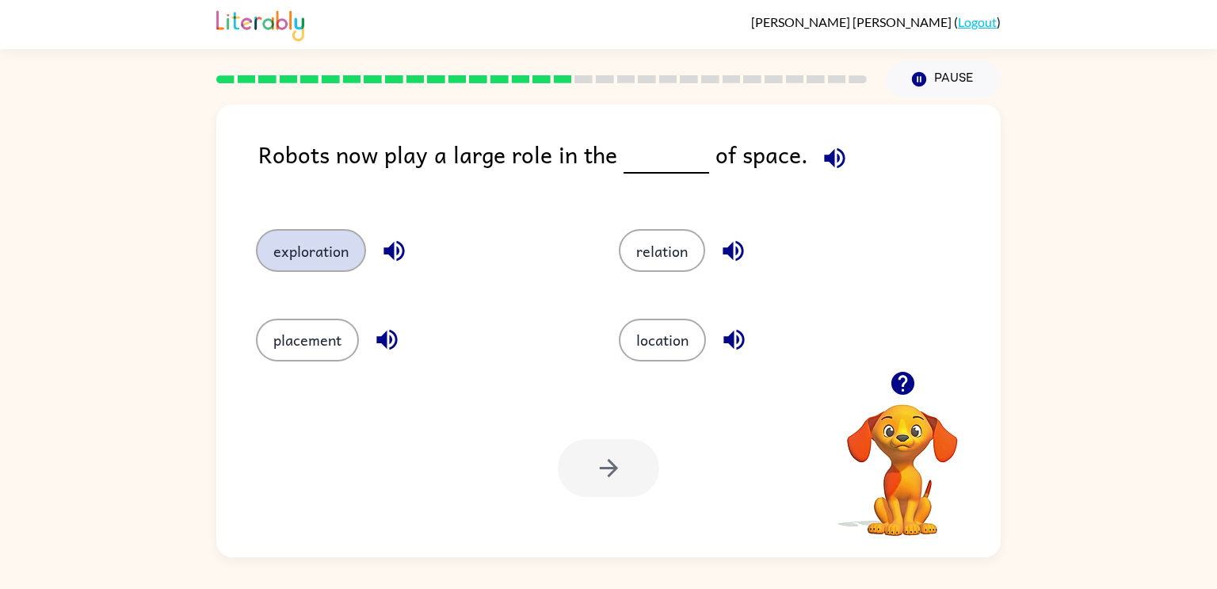
click at [336, 248] on button "exploration" at bounding box center [311, 250] width 110 height 43
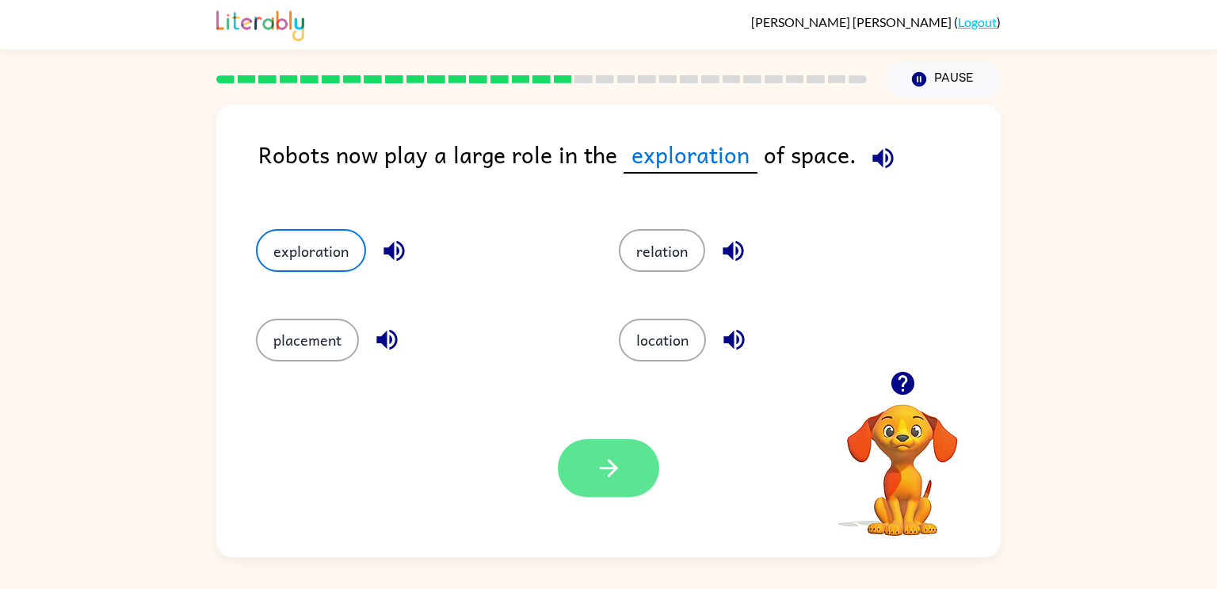
click at [606, 472] on icon "button" at bounding box center [609, 468] width 28 height 28
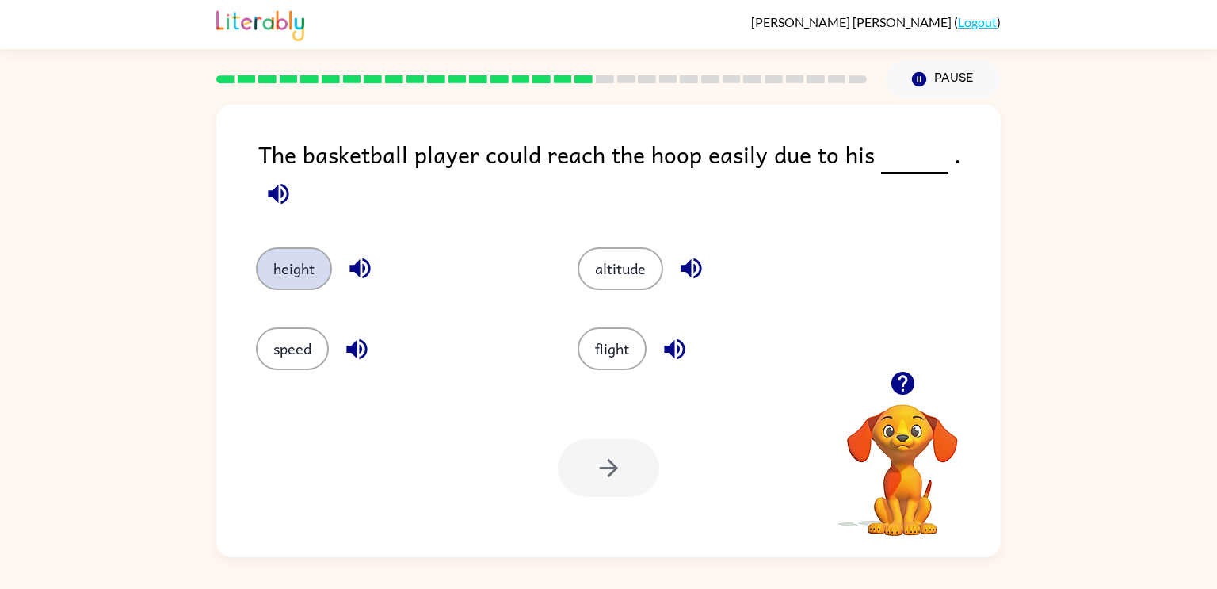
click at [298, 254] on button "height" at bounding box center [294, 268] width 76 height 43
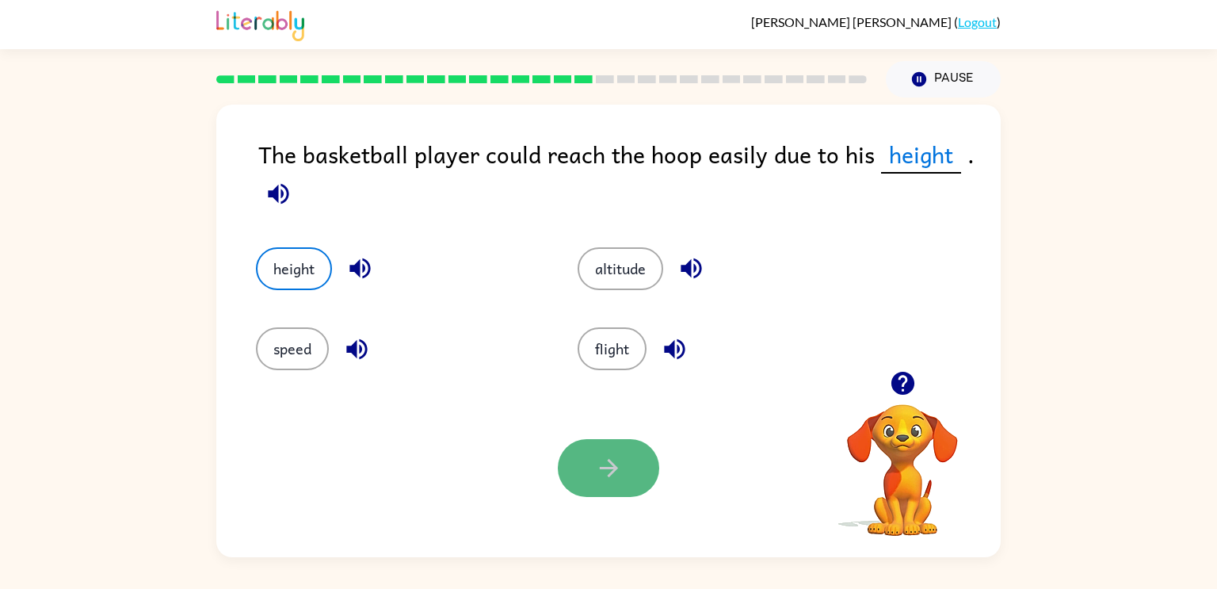
click at [586, 468] on button "button" at bounding box center [608, 468] width 101 height 58
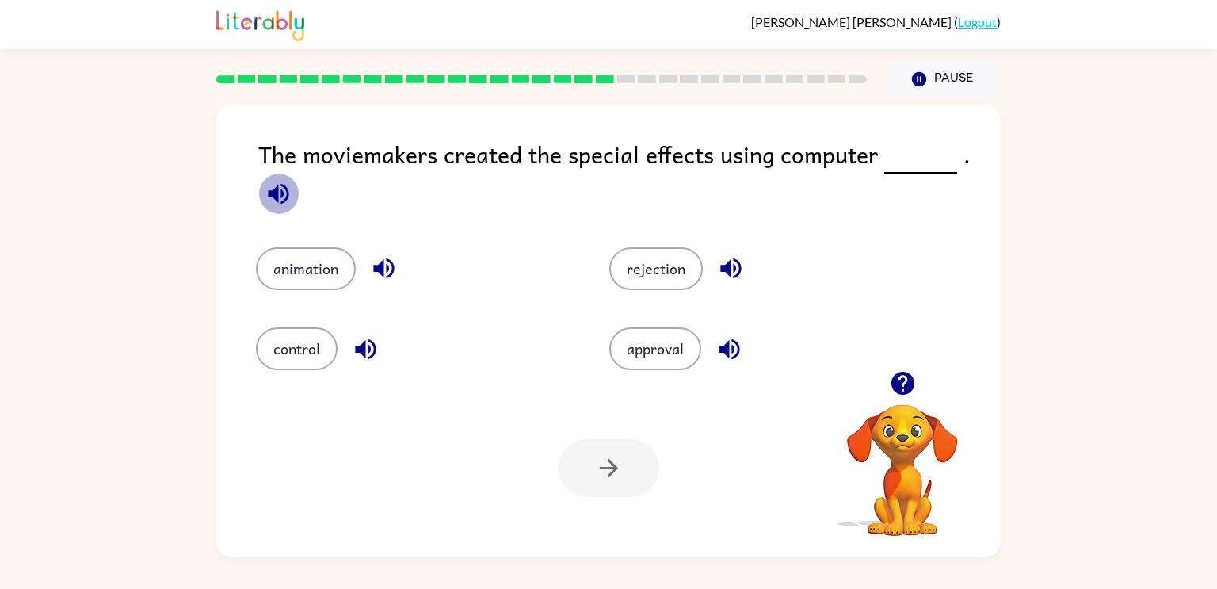
click at [283, 195] on icon "button" at bounding box center [278, 193] width 21 height 21
click at [333, 262] on button "animation" at bounding box center [306, 268] width 100 height 43
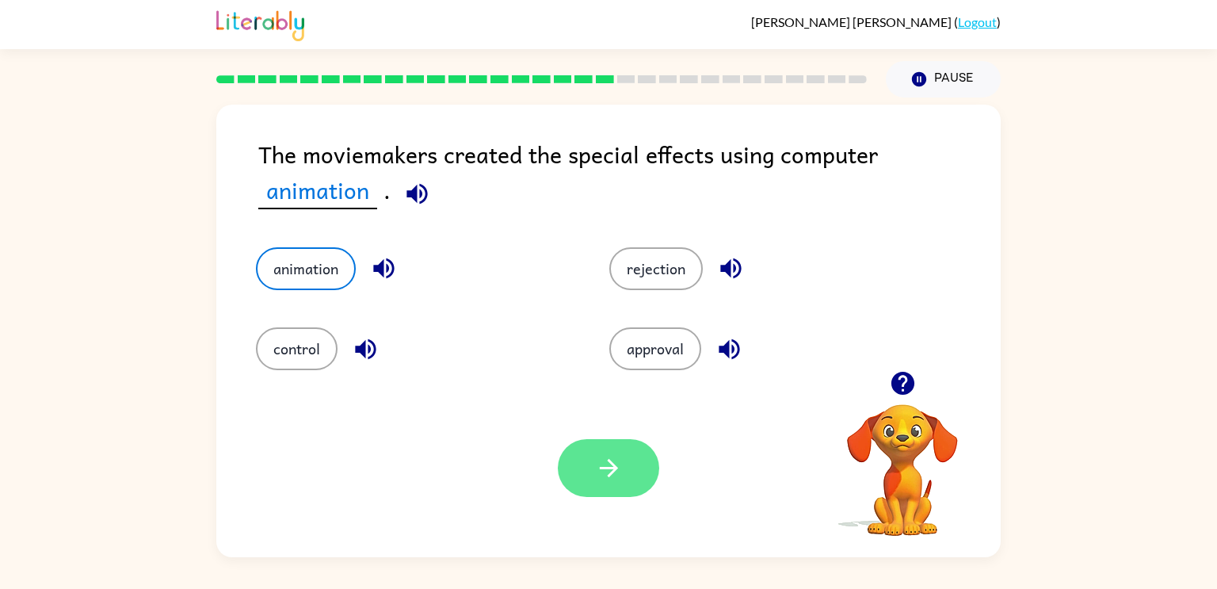
click at [606, 459] on icon "button" at bounding box center [609, 468] width 28 height 28
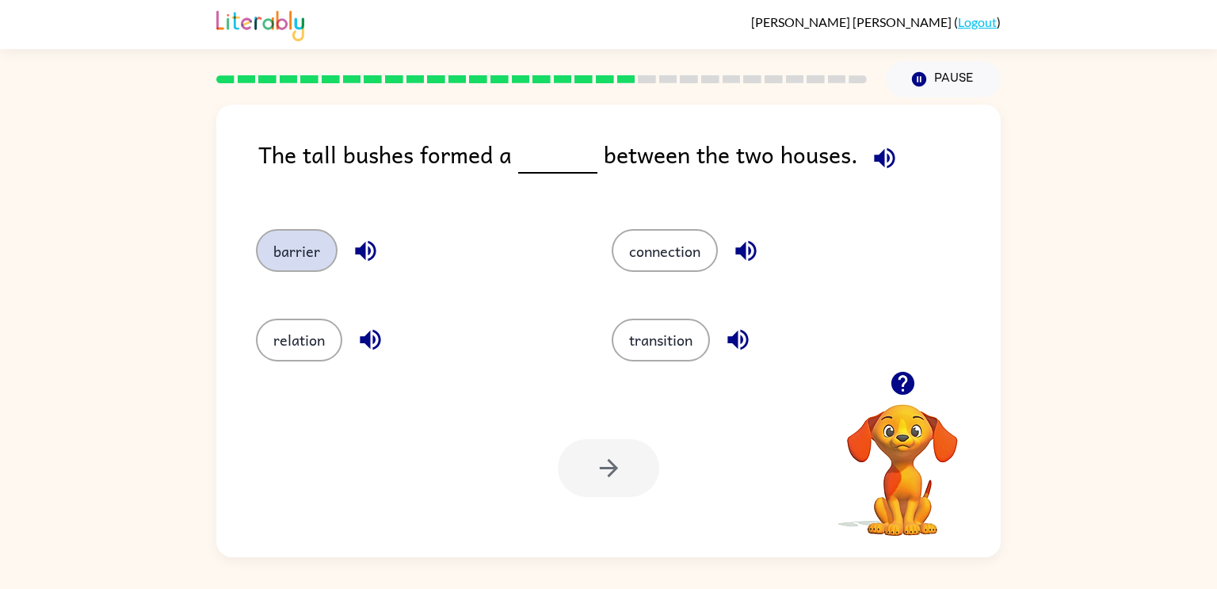
click at [297, 262] on button "barrier" at bounding box center [297, 250] width 82 height 43
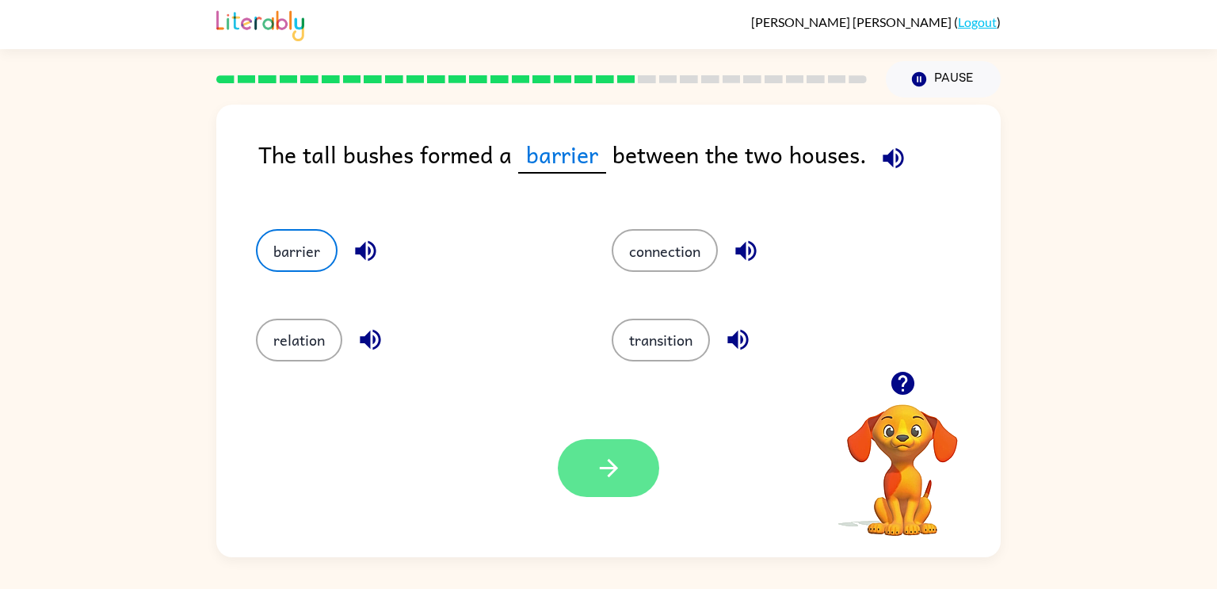
click at [616, 475] on icon "button" at bounding box center [609, 468] width 28 height 28
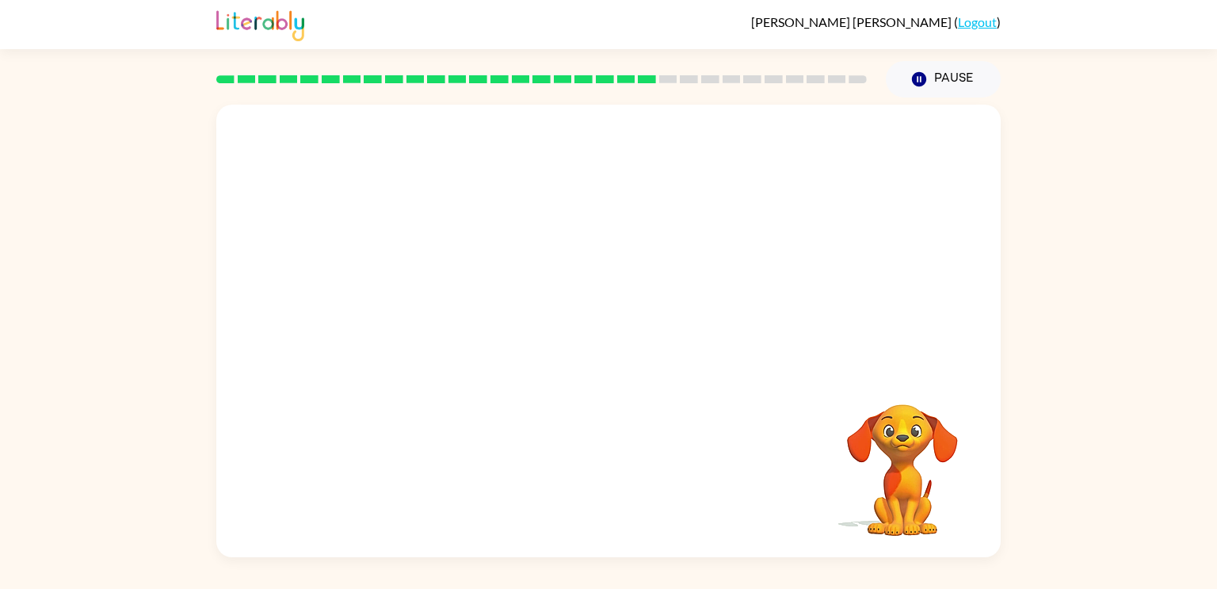
click at [472, 322] on video "Your browser must support playing .mp4 files to use Literably. Please try using…" at bounding box center [608, 238] width 785 height 266
click at [608, 338] on icon "button" at bounding box center [609, 339] width 28 height 28
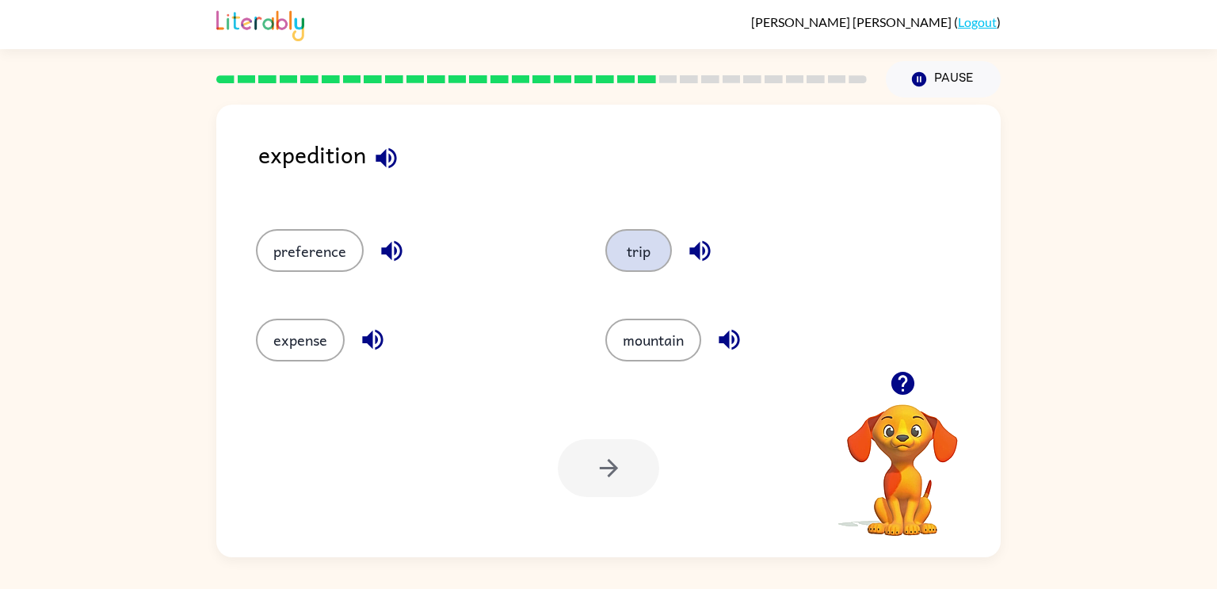
click at [645, 260] on button "trip" at bounding box center [638, 250] width 67 height 43
click at [592, 465] on button "button" at bounding box center [608, 468] width 101 height 58
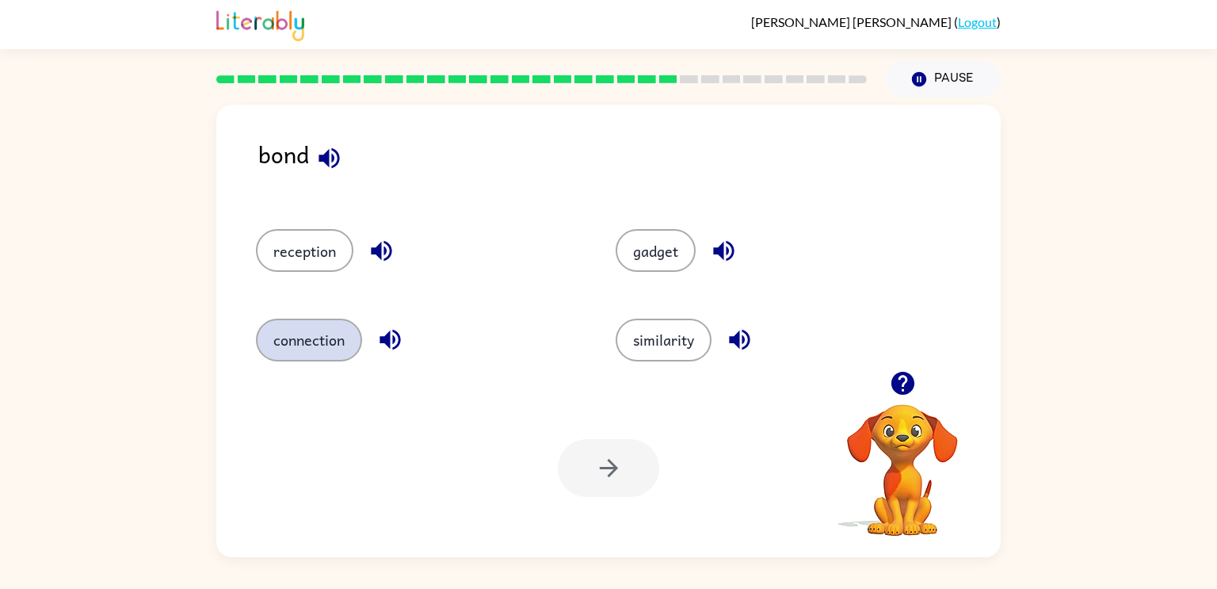
click at [322, 334] on button "connection" at bounding box center [309, 340] width 106 height 43
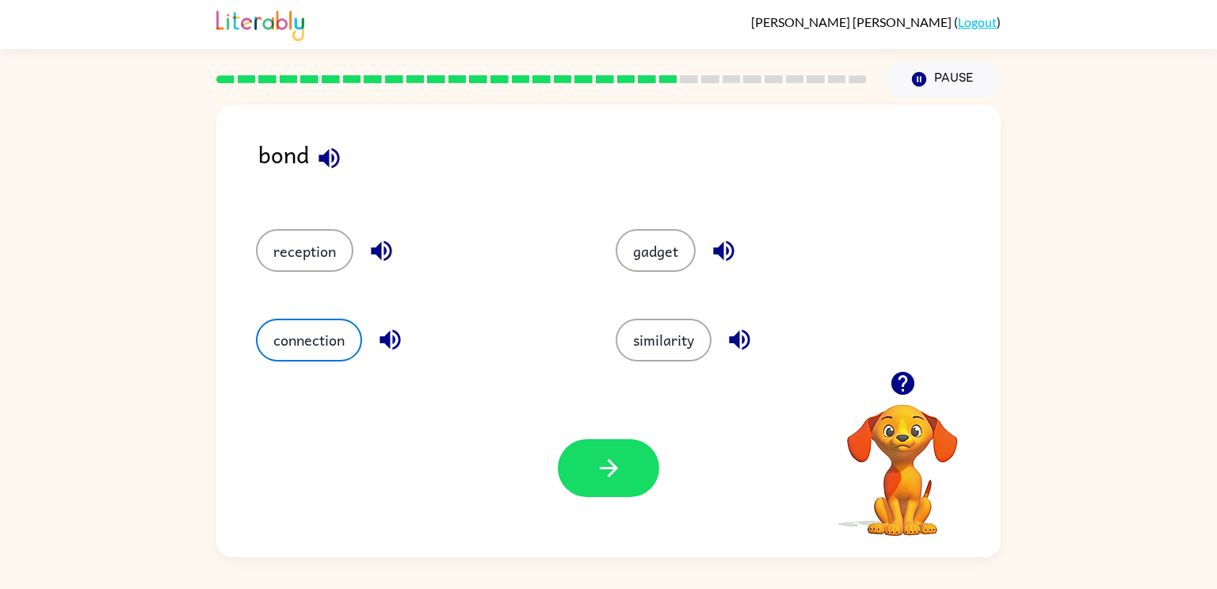
click at [565, 445] on div at bounding box center [608, 468] width 101 height 58
click at [604, 472] on icon "button" at bounding box center [609, 468] width 28 height 28
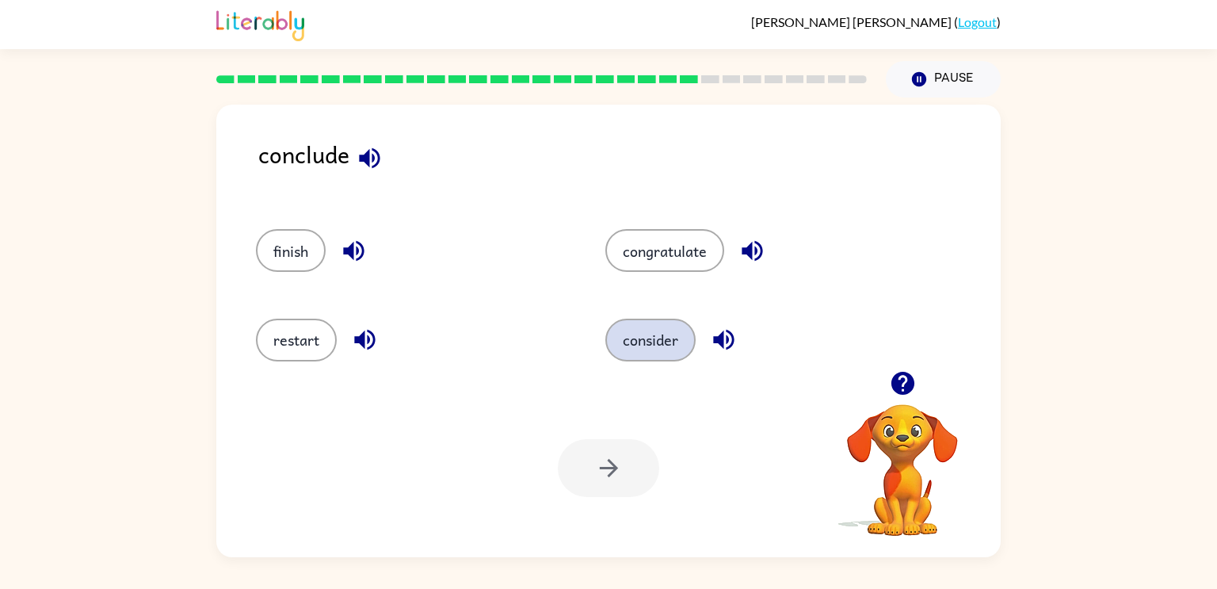
click at [650, 338] on button "consider" at bounding box center [650, 340] width 90 height 43
click at [605, 319] on button "consider" at bounding box center [650, 340] width 90 height 43
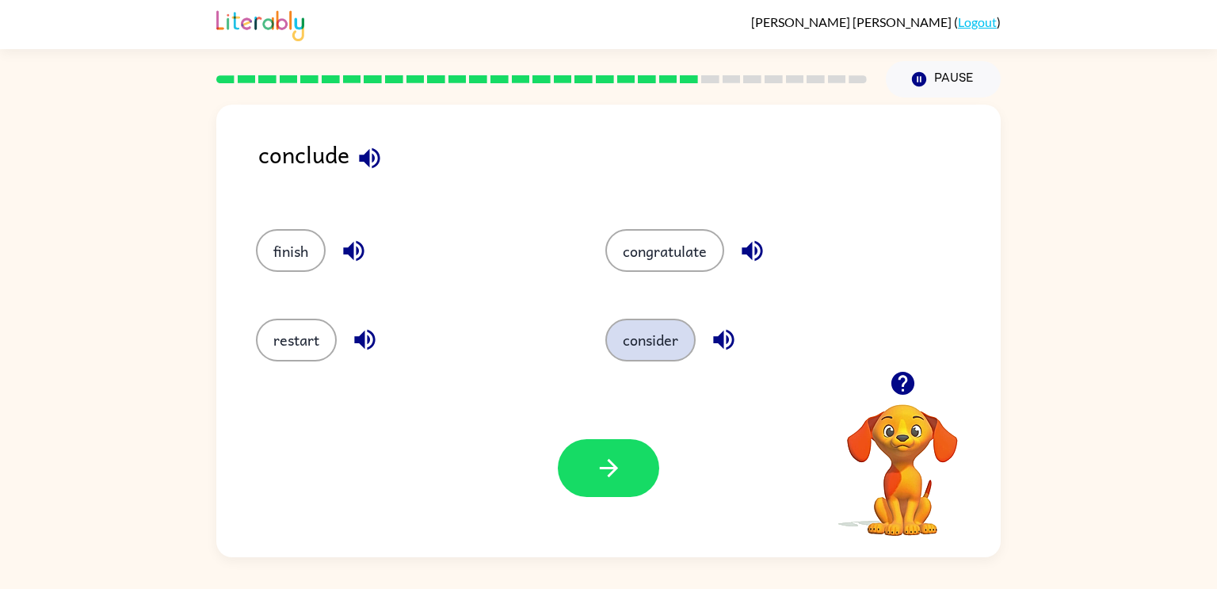
click at [605, 319] on button "consider" at bounding box center [650, 340] width 90 height 43
click at [618, 486] on button "button" at bounding box center [608, 468] width 101 height 58
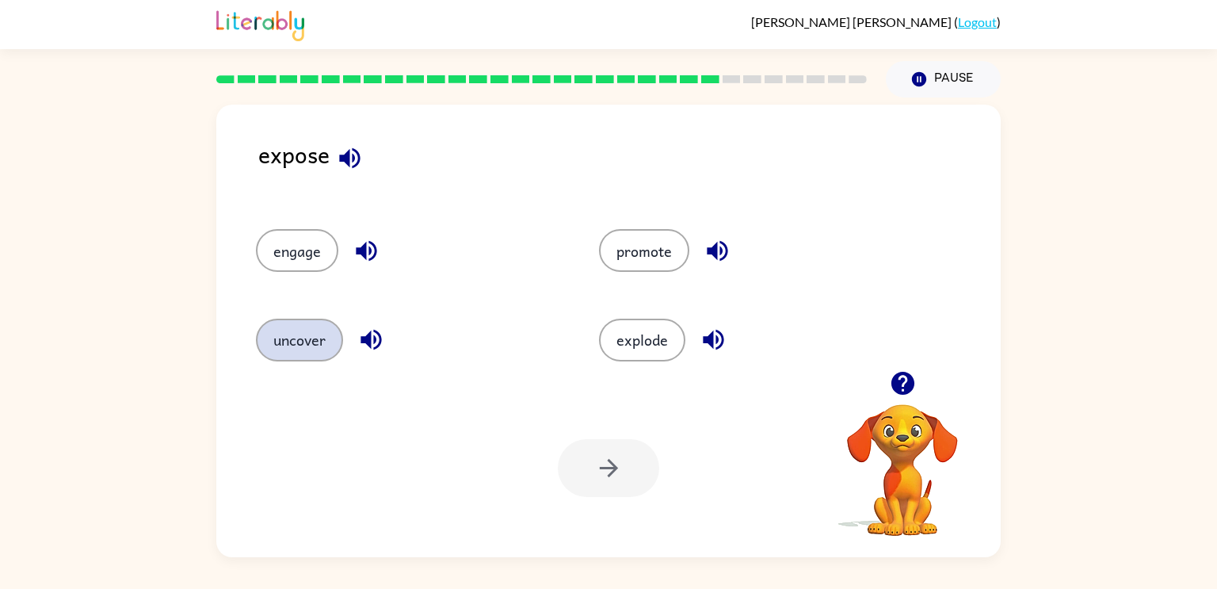
click at [305, 355] on button "uncover" at bounding box center [299, 340] width 87 height 43
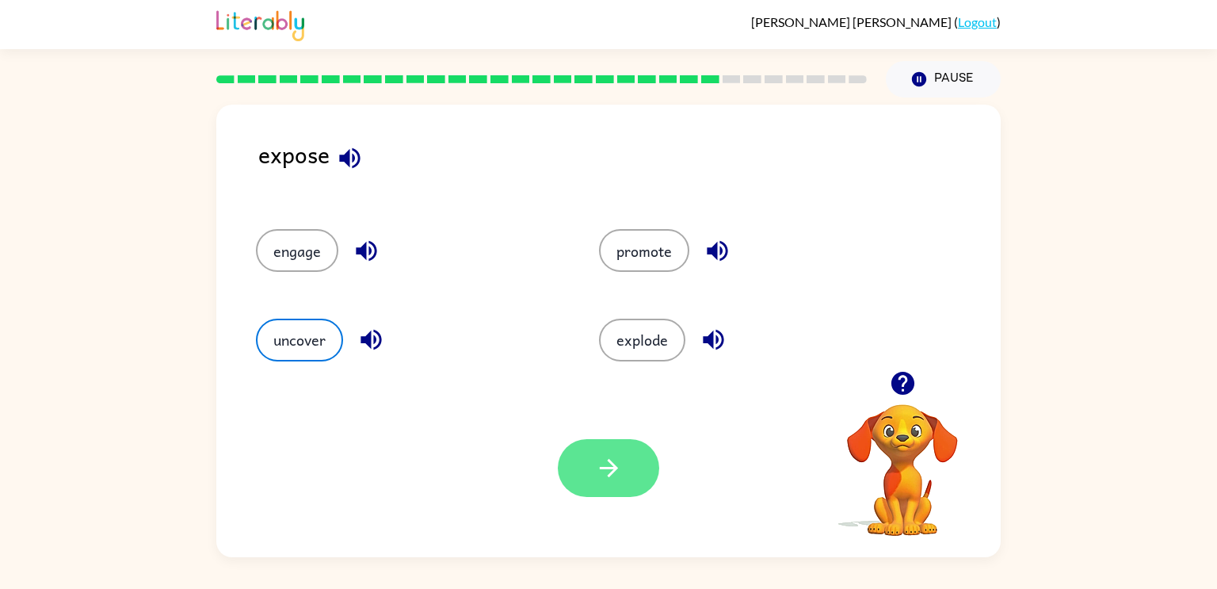
click at [604, 483] on button "button" at bounding box center [608, 468] width 101 height 58
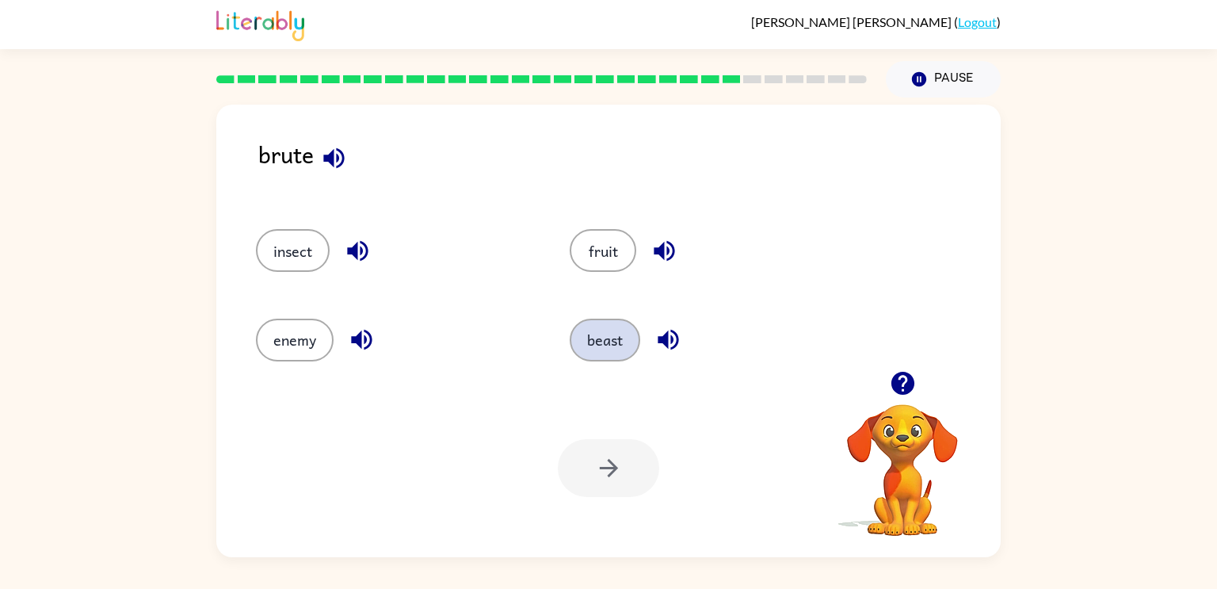
click at [613, 336] on button "beast" at bounding box center [605, 340] width 71 height 43
click at [615, 455] on icon "button" at bounding box center [609, 468] width 28 height 28
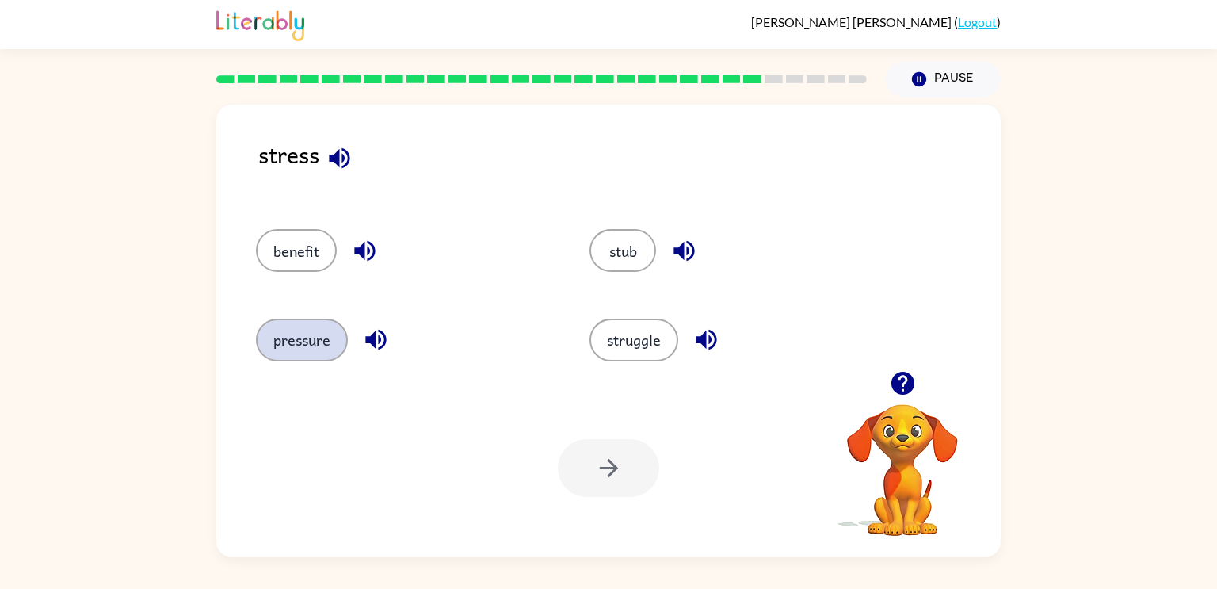
click at [269, 340] on button "pressure" at bounding box center [302, 340] width 92 height 43
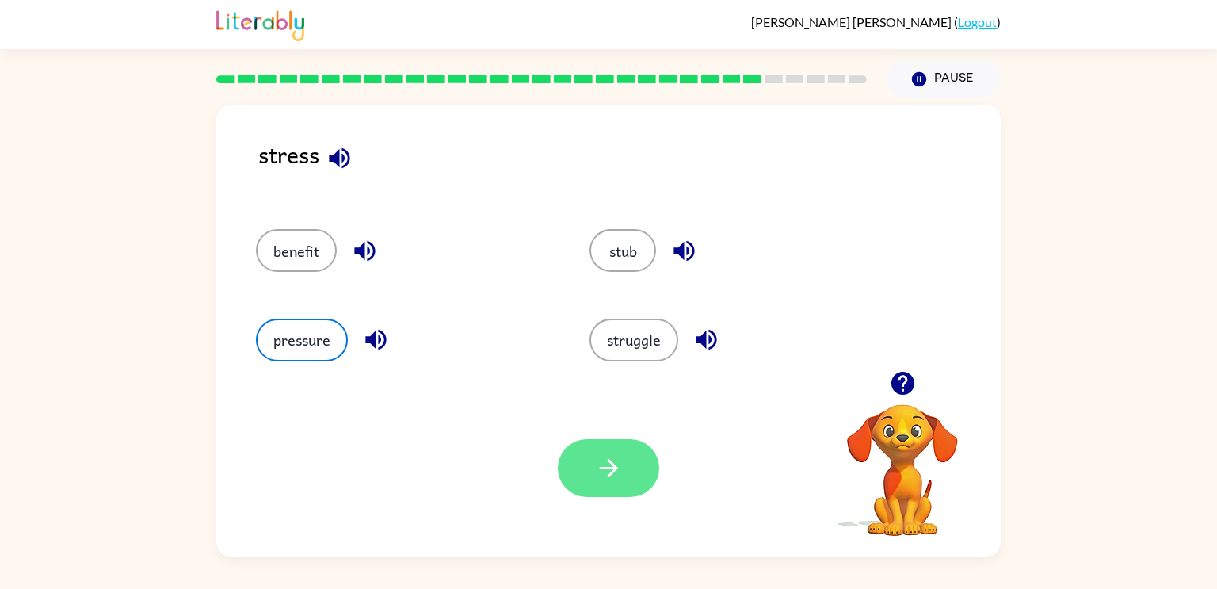
click at [642, 484] on button "button" at bounding box center [608, 468] width 101 height 58
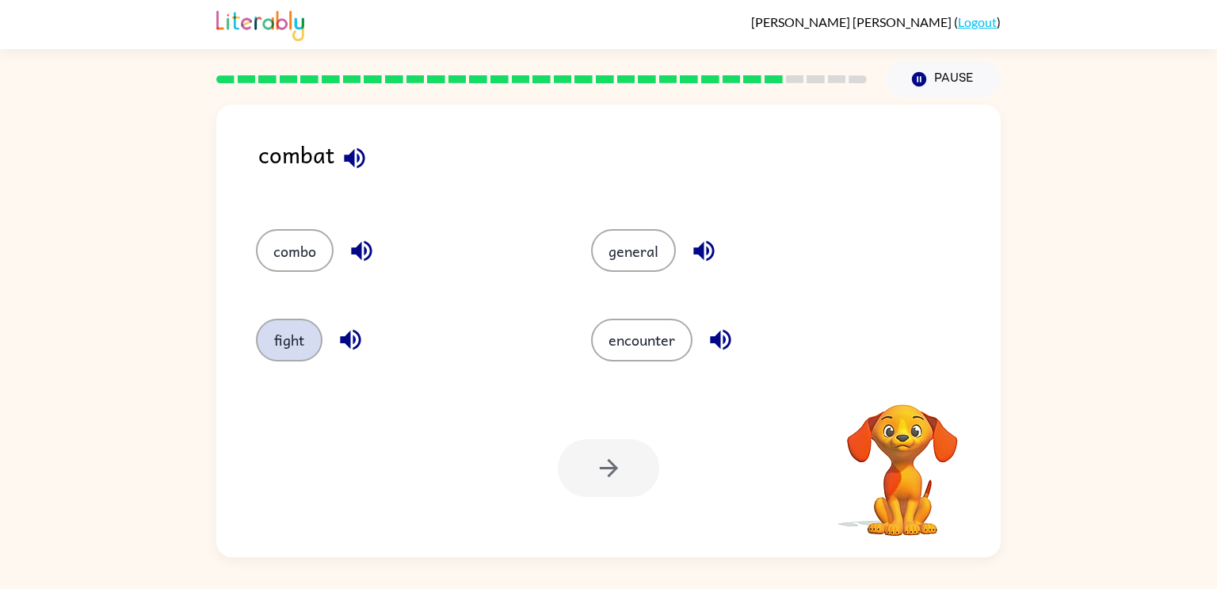
click at [288, 328] on button "fight" at bounding box center [289, 340] width 67 height 43
click at [641, 468] on button "button" at bounding box center [608, 468] width 101 height 58
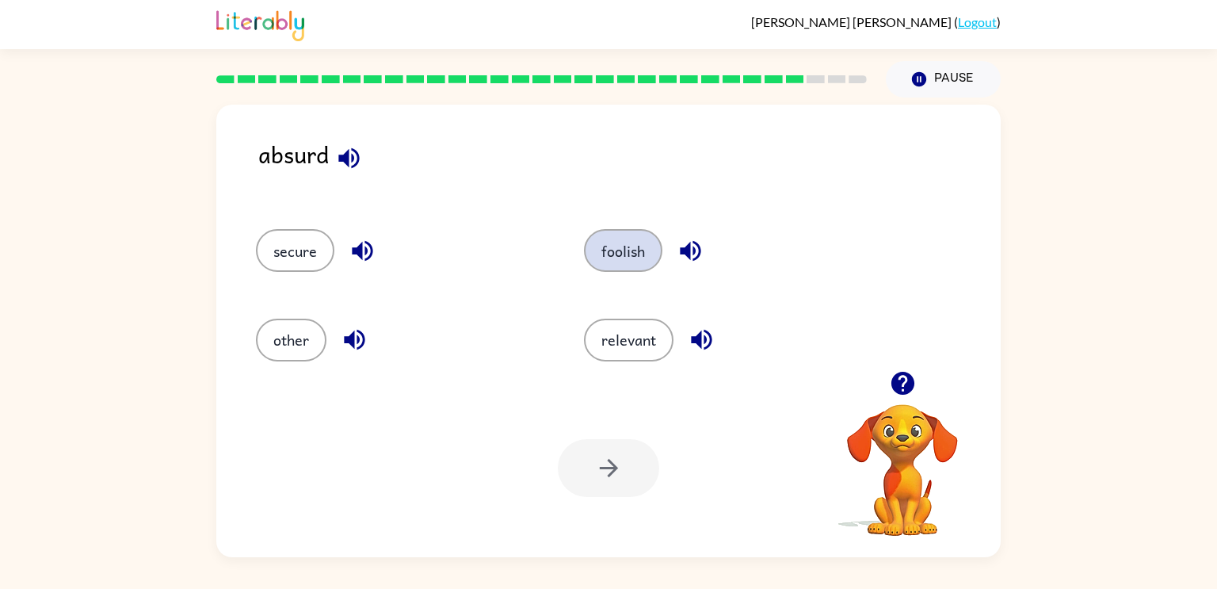
click at [613, 233] on button "foolish" at bounding box center [623, 250] width 78 height 43
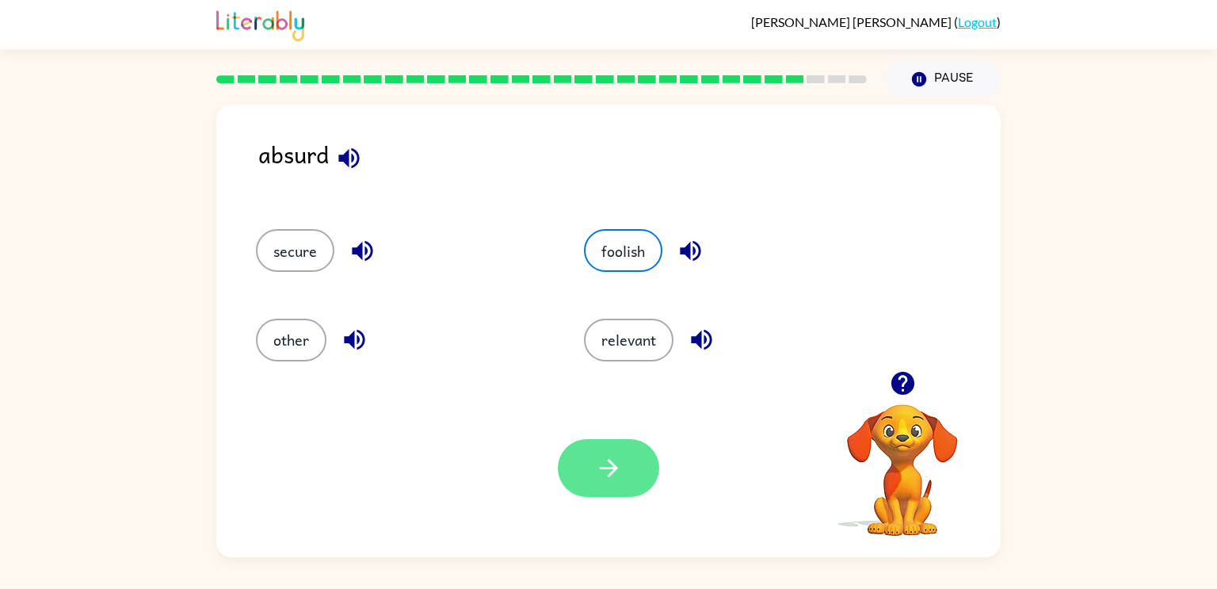
click at [629, 445] on button "button" at bounding box center [608, 468] width 101 height 58
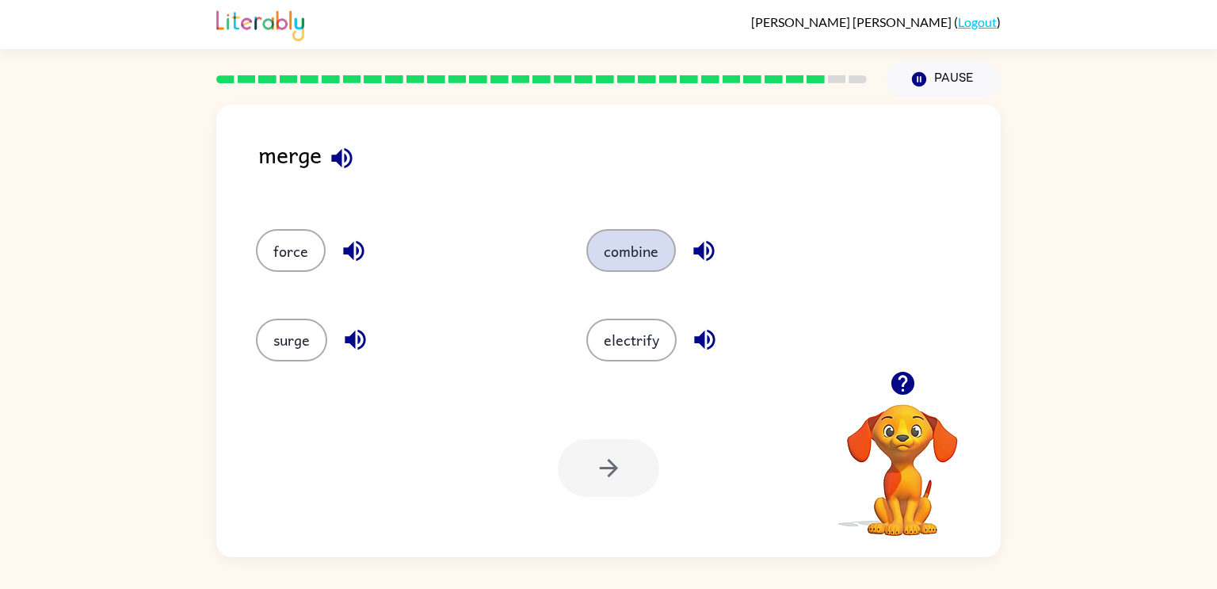
click at [628, 250] on button "combine" at bounding box center [631, 250] width 90 height 43
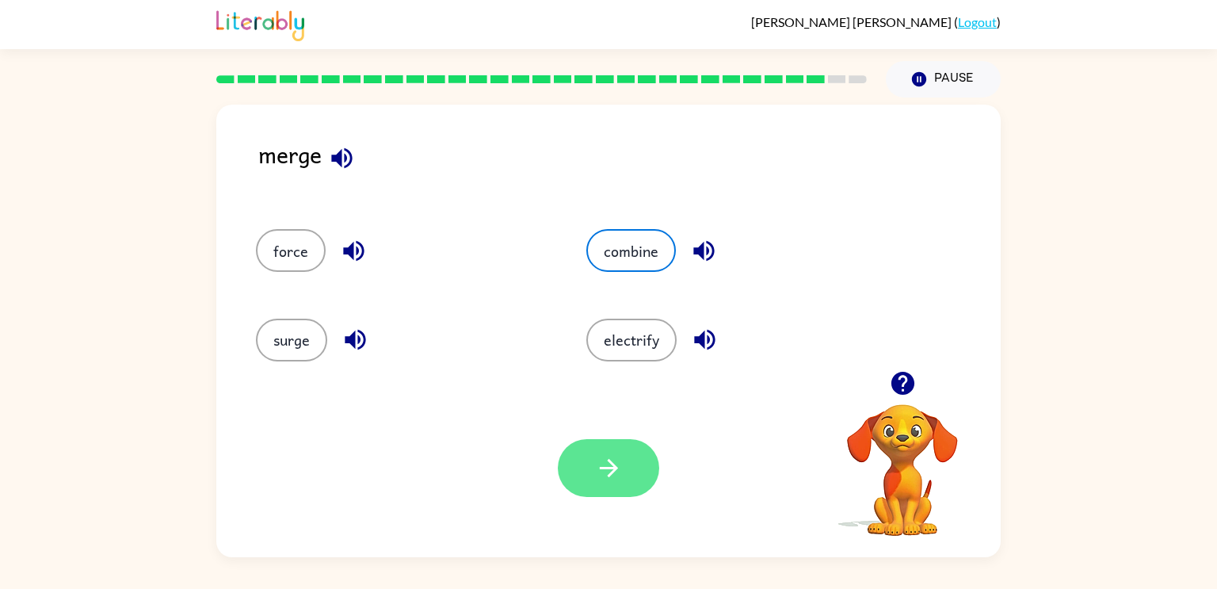
click at [609, 445] on button "button" at bounding box center [608, 468] width 101 height 58
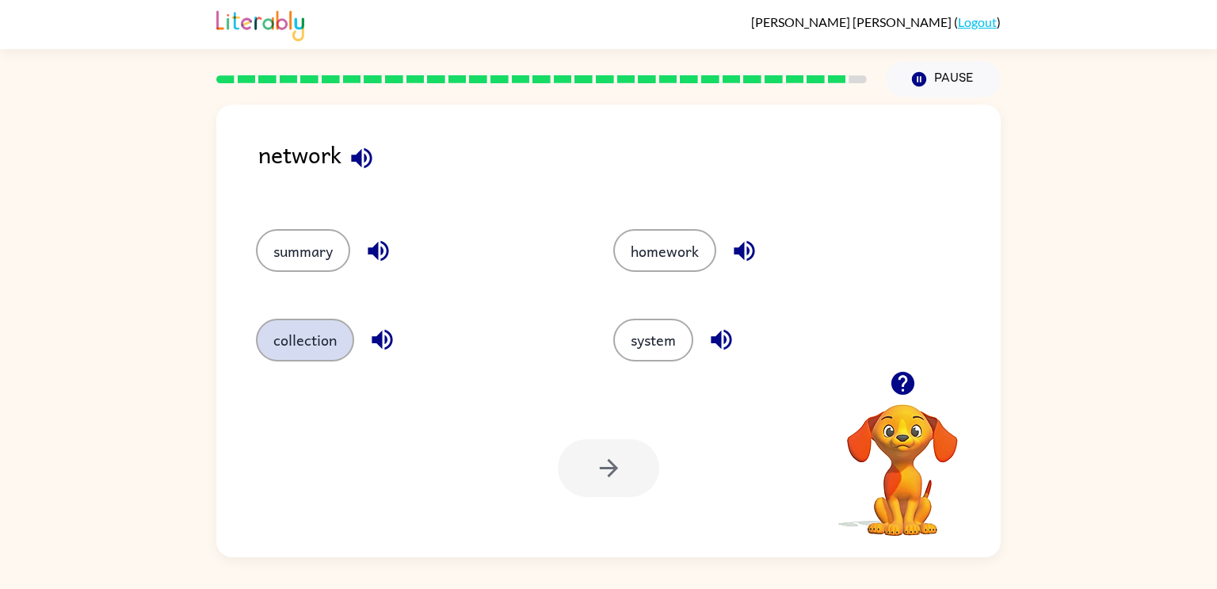
click at [342, 335] on button "collection" at bounding box center [305, 340] width 98 height 43
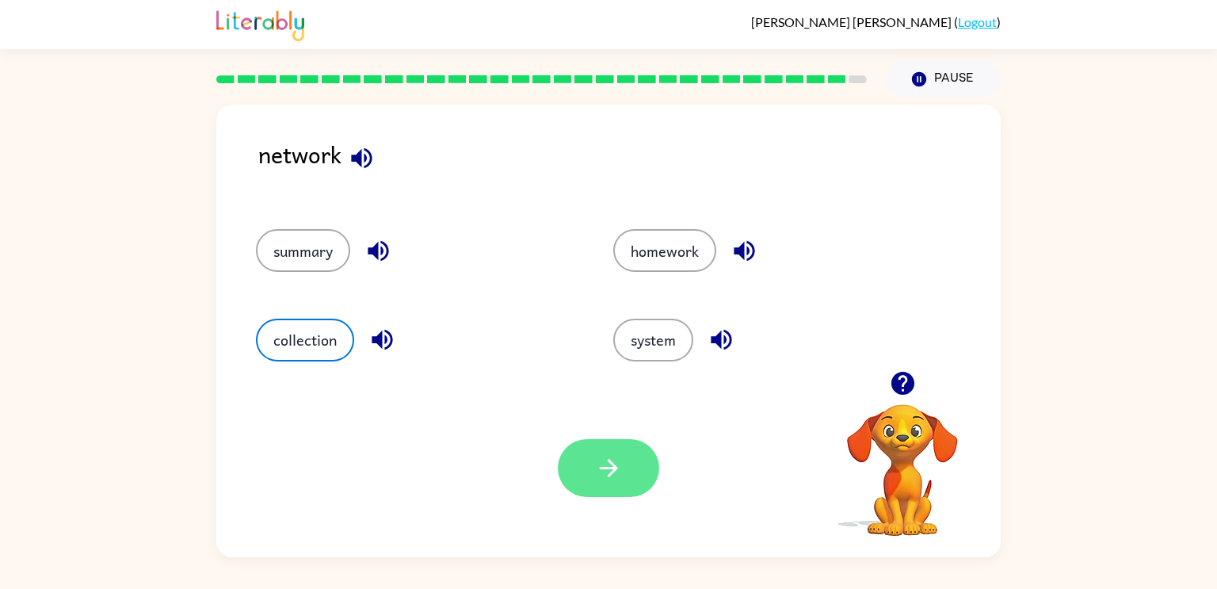
click at [589, 471] on button "button" at bounding box center [608, 468] width 101 height 58
